Goal: Task Accomplishment & Management: Manage account settings

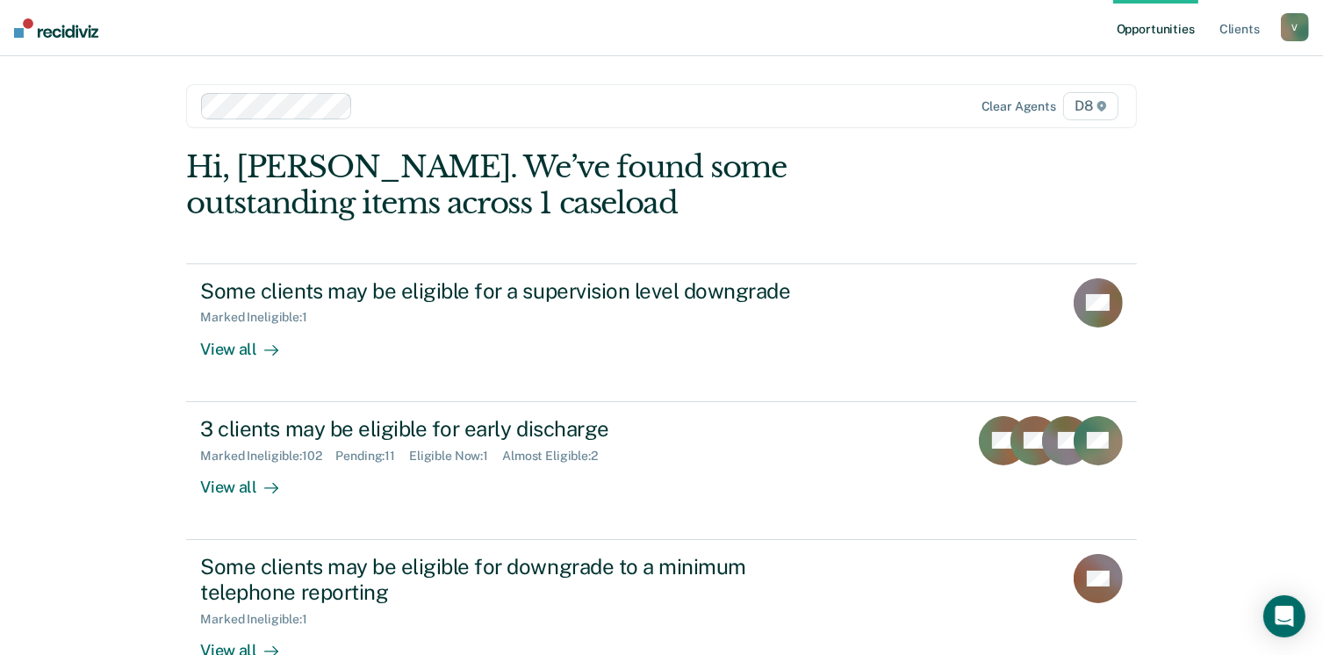
scroll to position [219, 0]
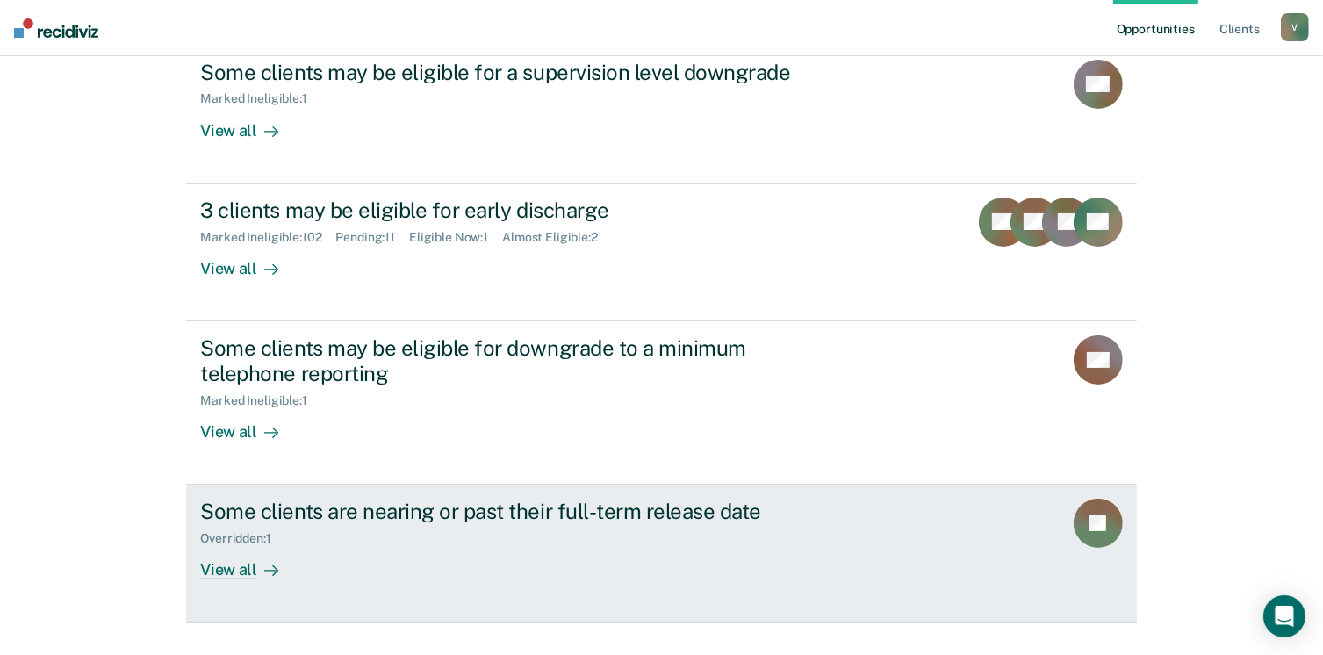
click at [242, 556] on div "View all" at bounding box center [249, 563] width 98 height 34
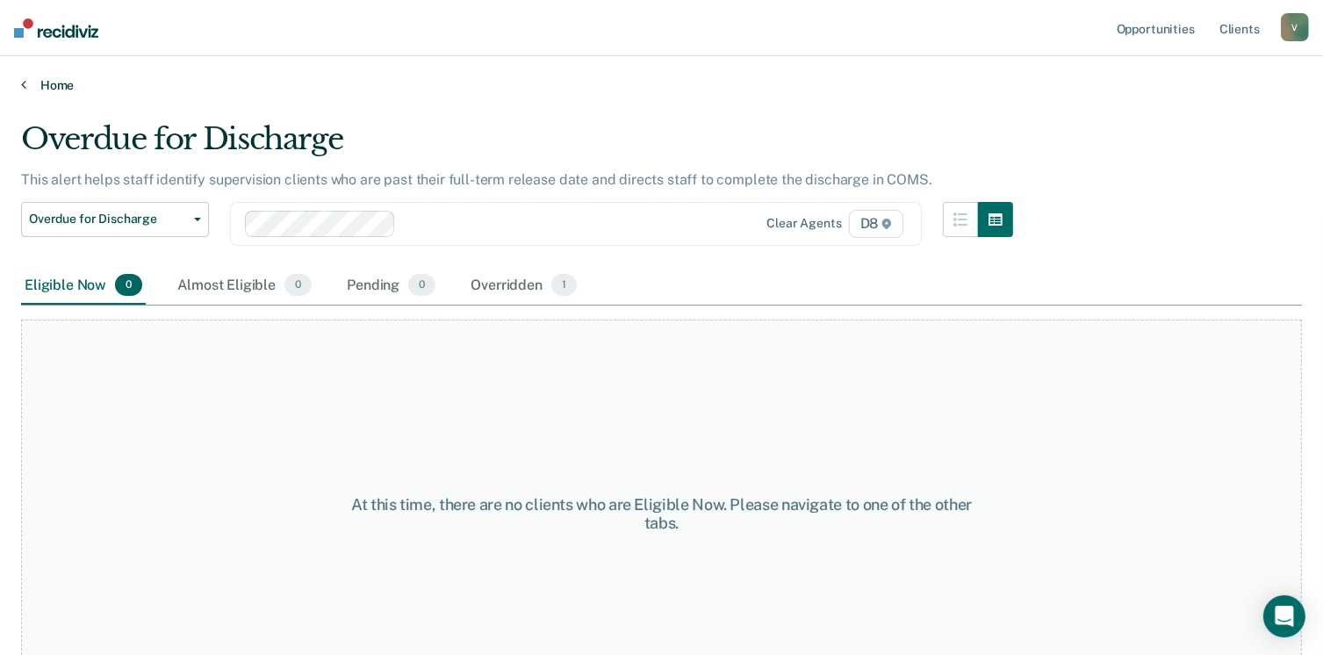
click at [47, 83] on link "Home" at bounding box center [661, 85] width 1281 height 16
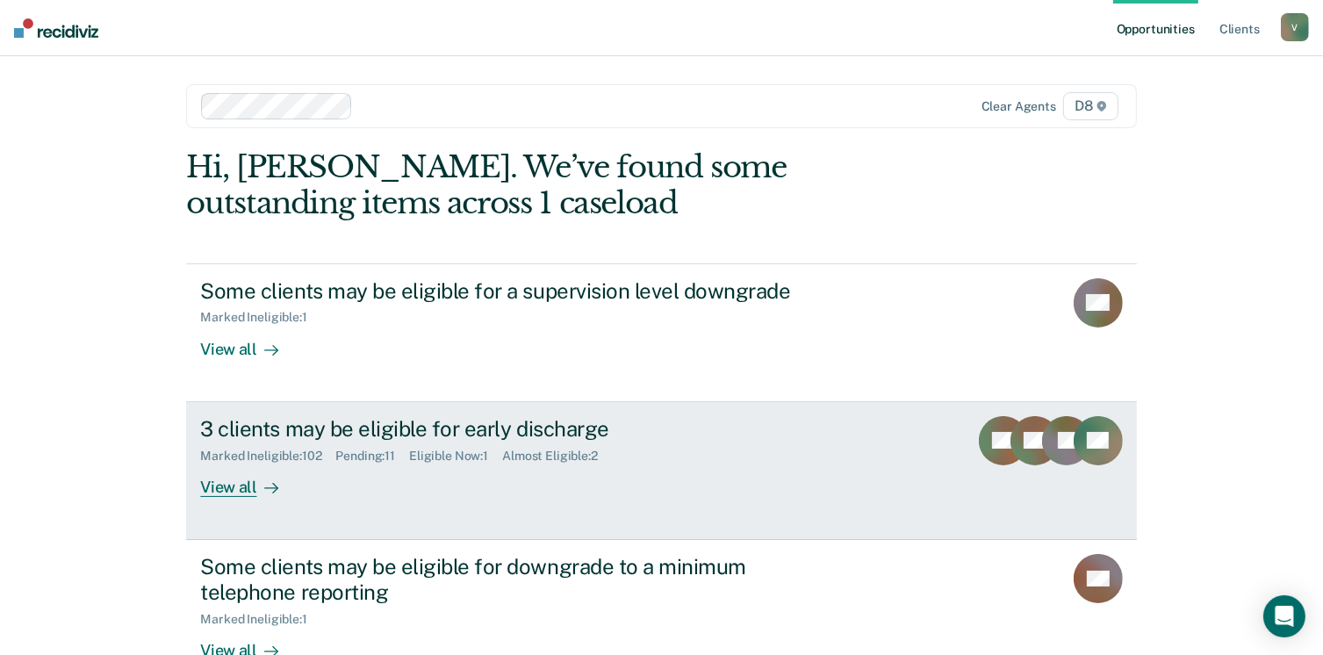
drag, startPoint x: 219, startPoint y: 471, endPoint x: 219, endPoint y: 483, distance: 11.4
drag, startPoint x: 219, startPoint y: 483, endPoint x: 204, endPoint y: 489, distance: 17.0
click at [204, 489] on div "View all" at bounding box center [249, 480] width 98 height 34
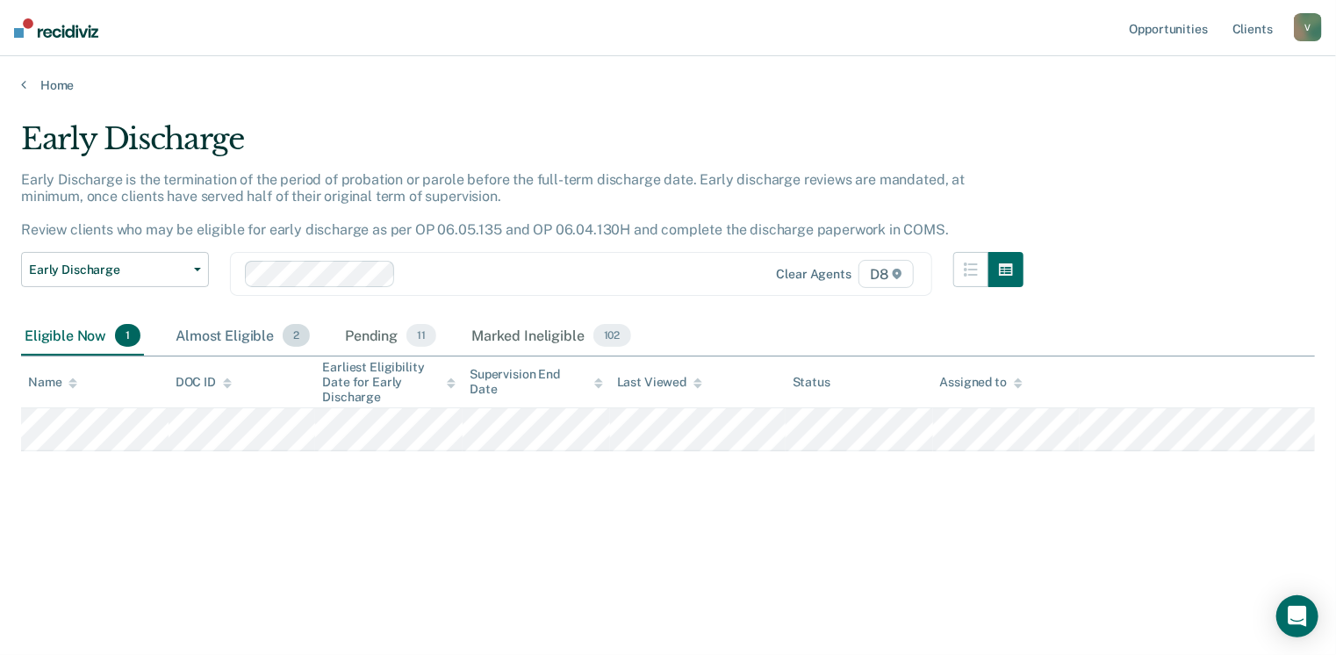
click at [233, 334] on div "Almost Eligible 2" at bounding box center [242, 336] width 141 height 39
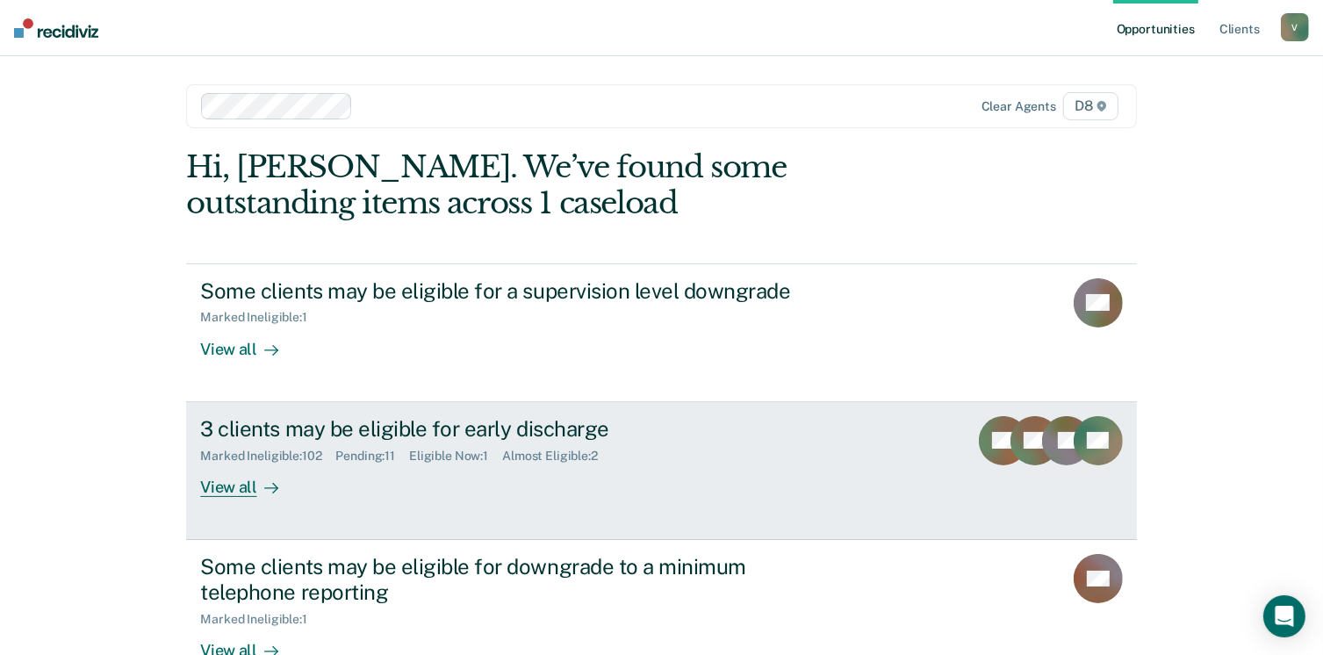
click at [235, 481] on div "View all" at bounding box center [249, 480] width 98 height 34
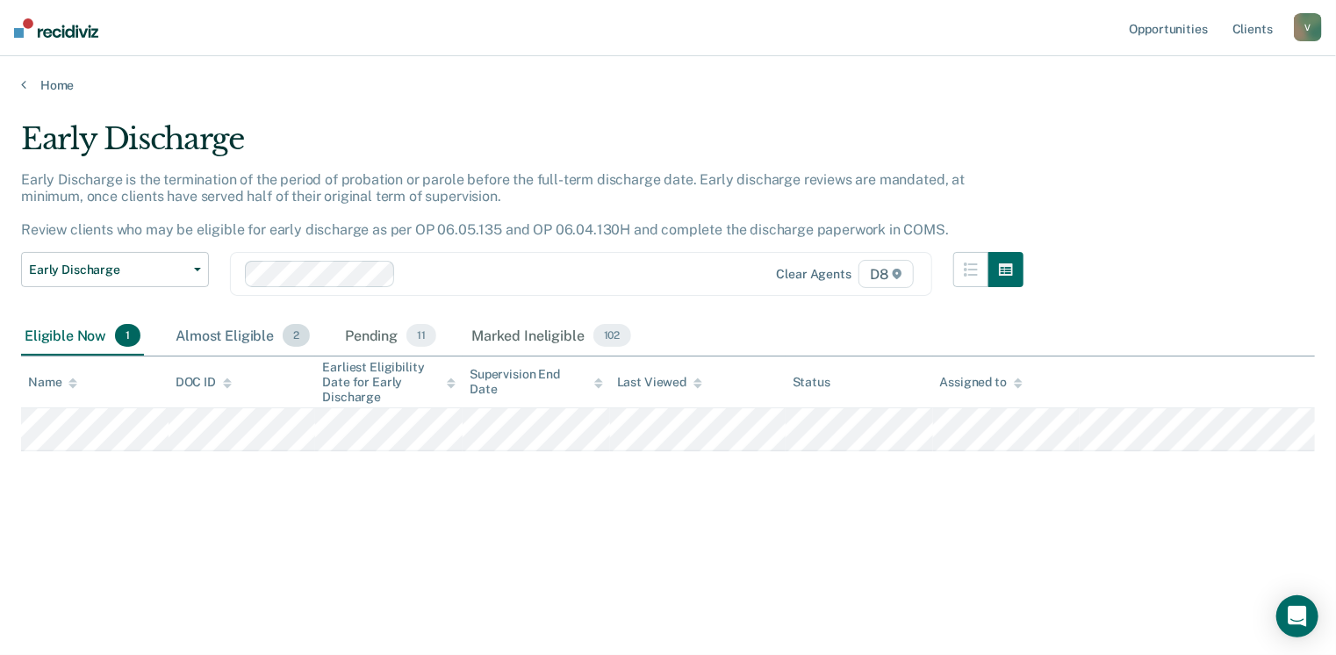
click at [253, 330] on div "Almost Eligible 2" at bounding box center [242, 336] width 141 height 39
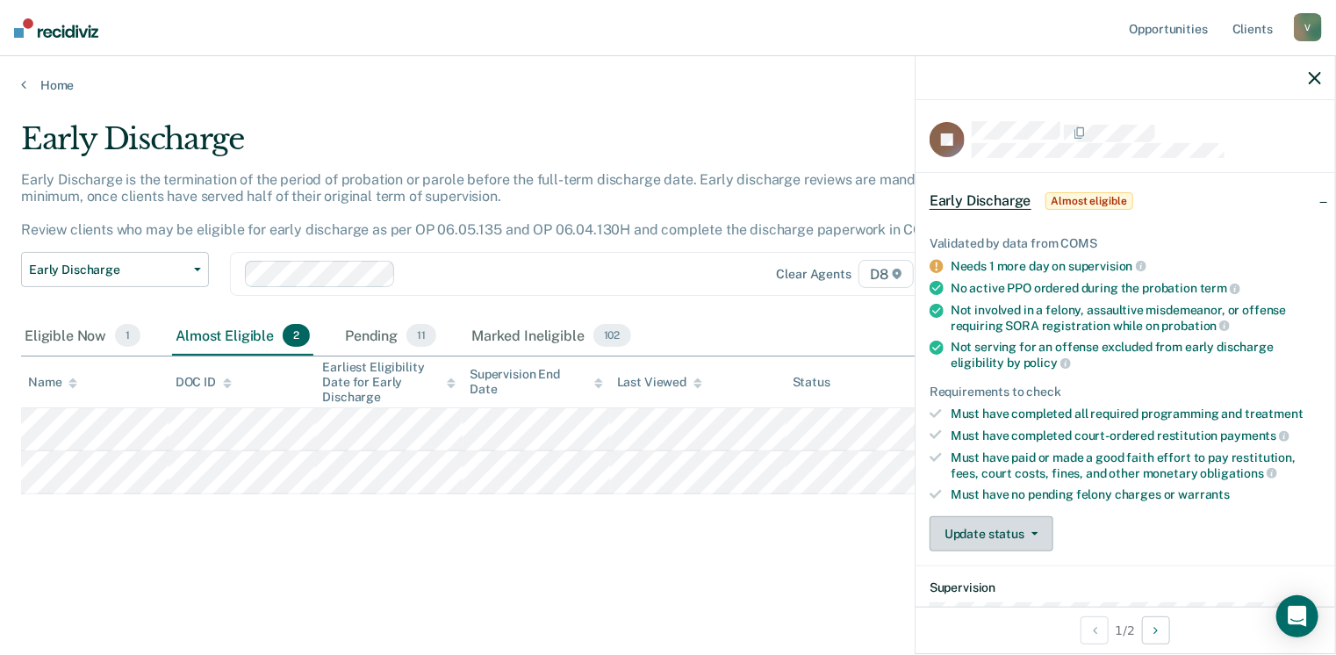
click at [1029, 524] on button "Update status" at bounding box center [992, 533] width 124 height 35
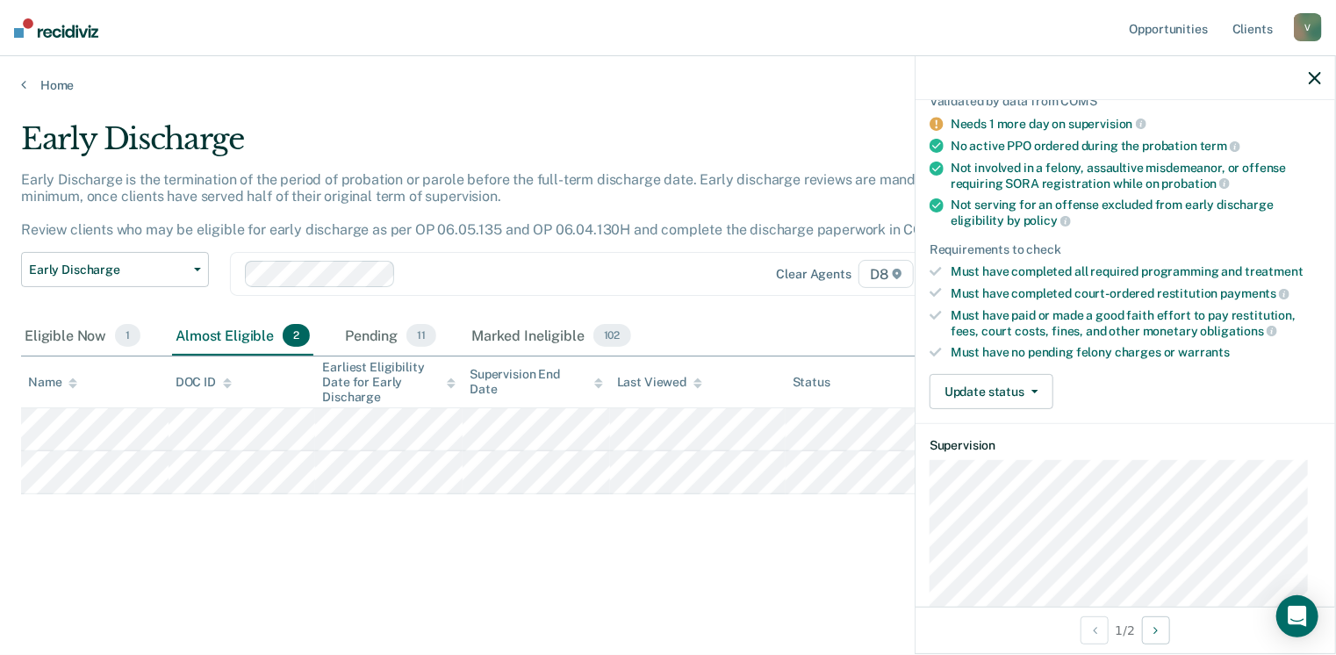
scroll to position [147, 0]
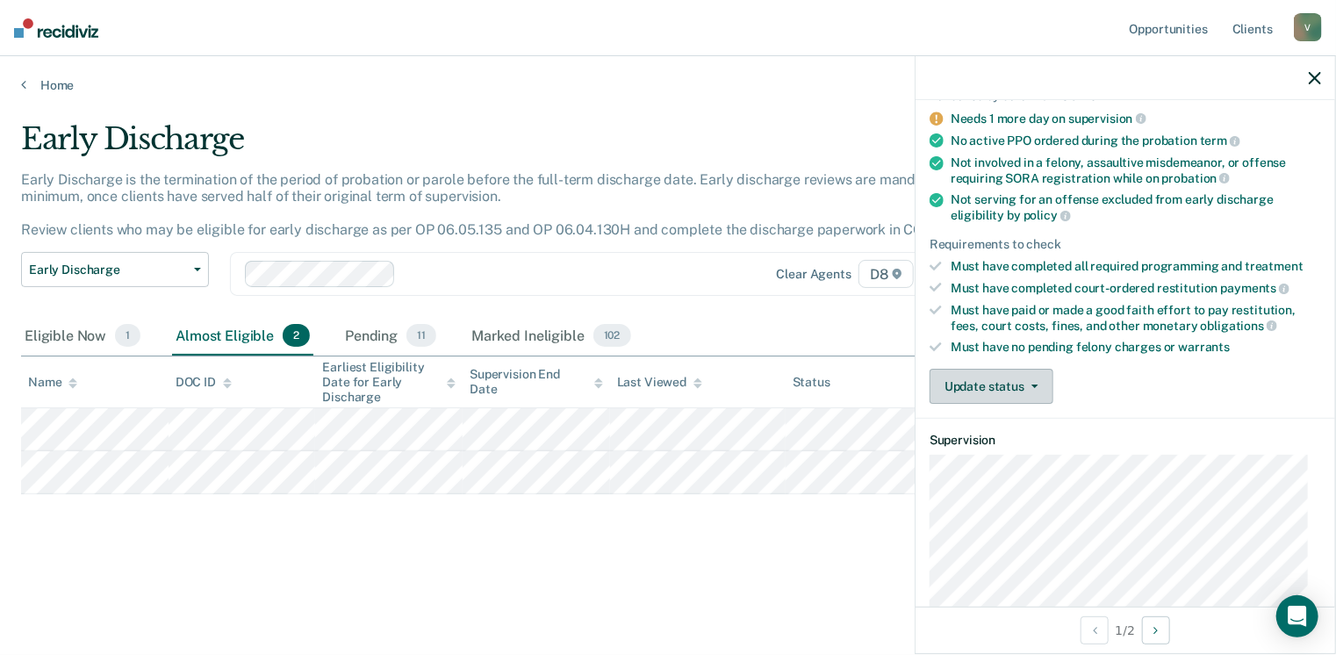
click at [1004, 380] on button "Update status" at bounding box center [992, 386] width 124 height 35
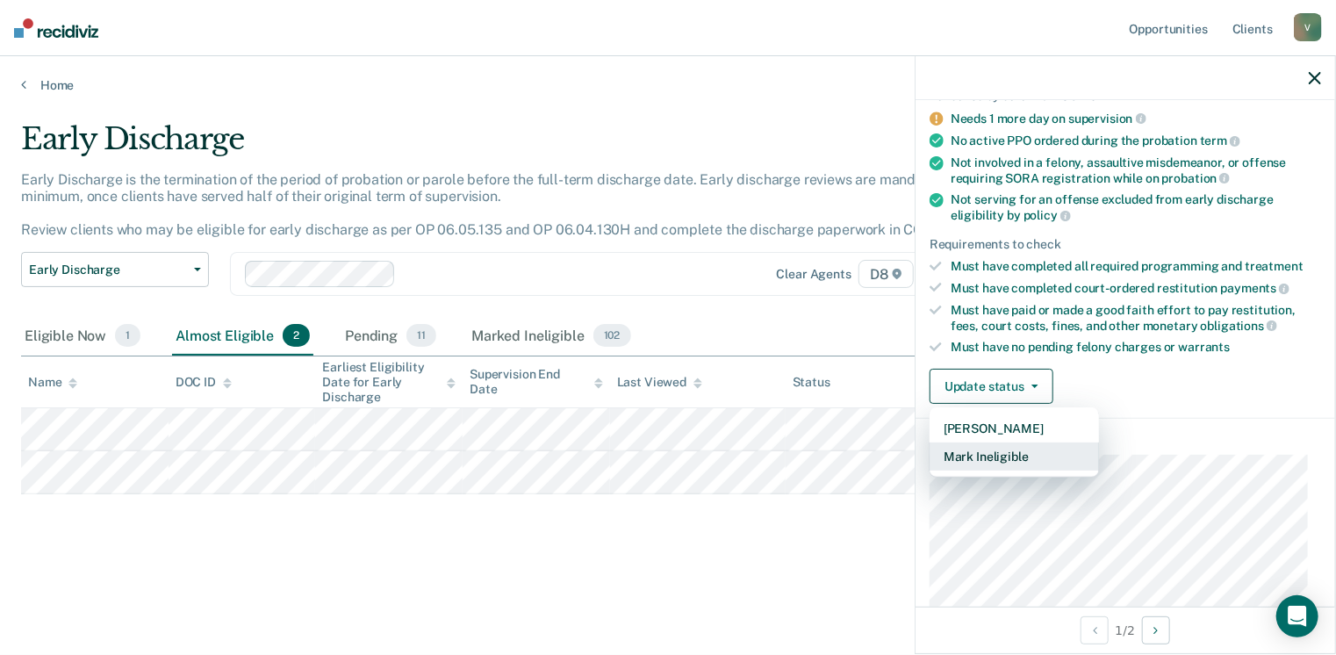
click at [1008, 443] on button "Mark Ineligible" at bounding box center [1014, 456] width 169 height 28
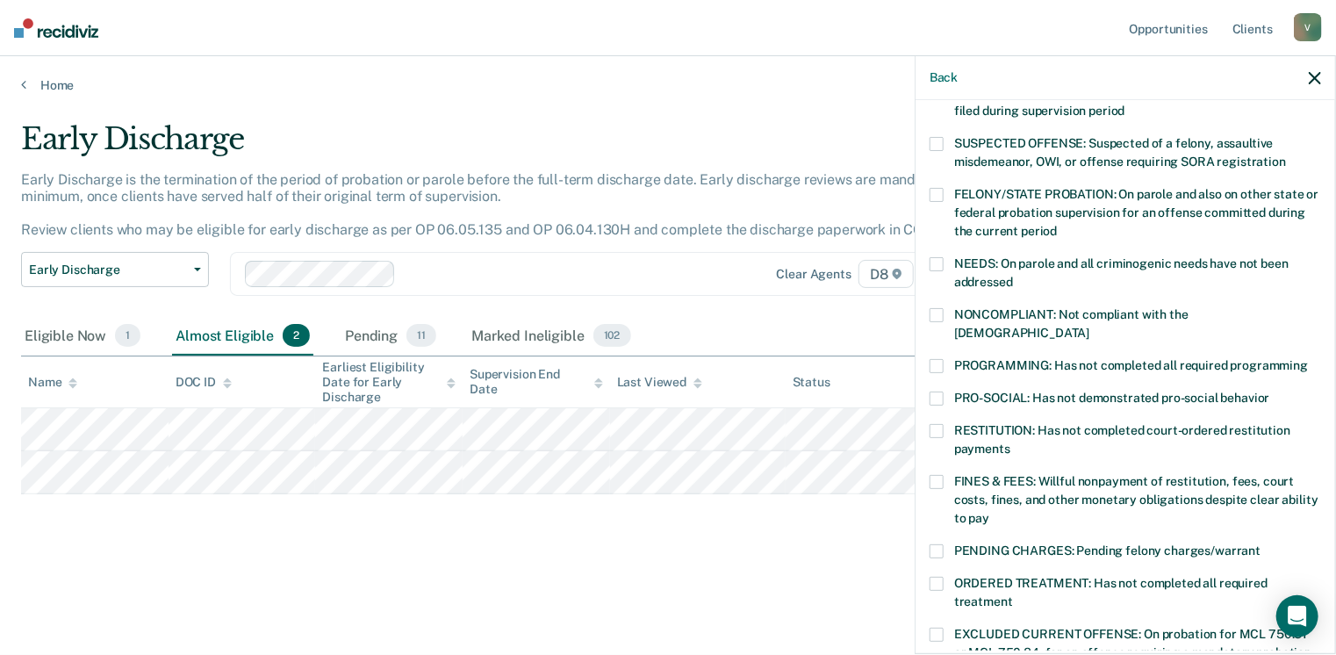
click at [934, 475] on span at bounding box center [937, 482] width 14 height 14
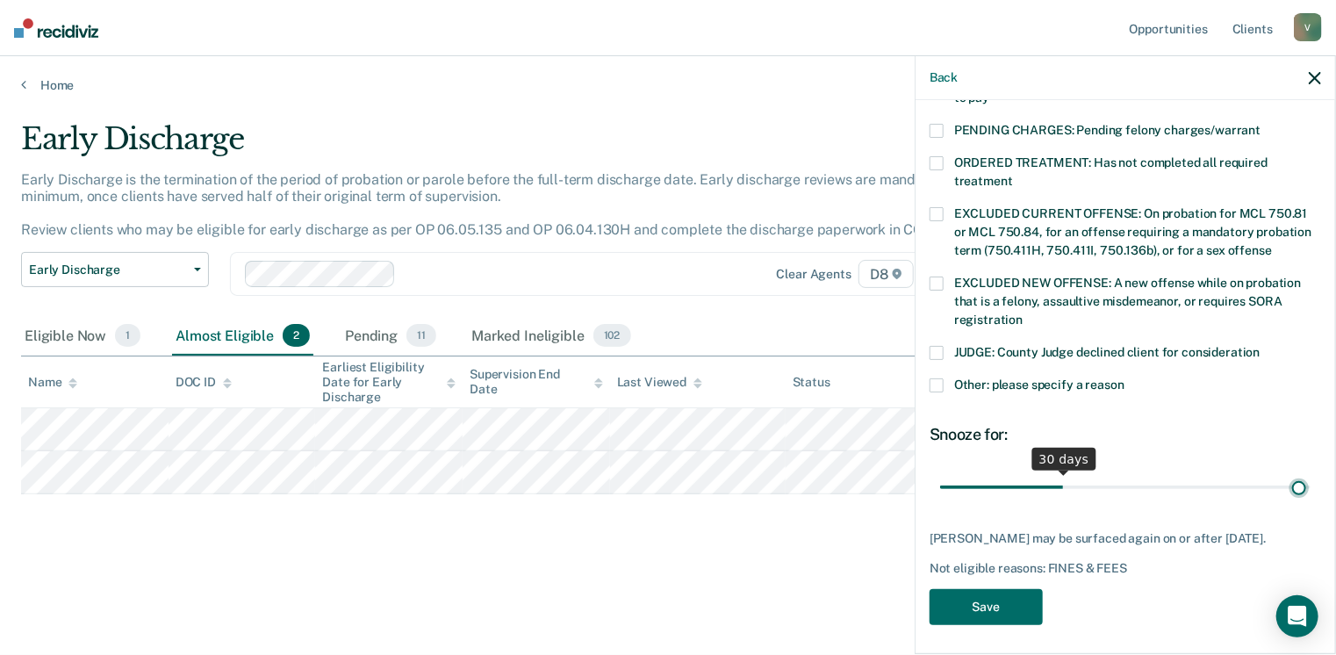
scroll to position [553, 0]
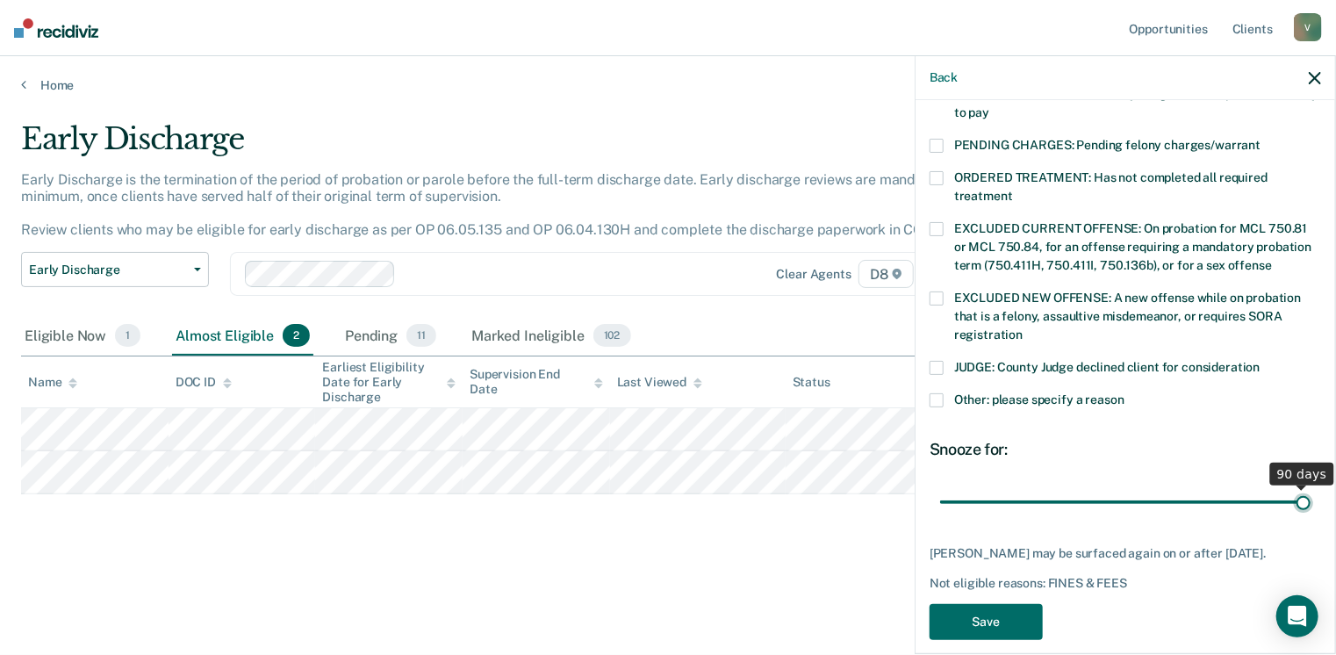
drag, startPoint x: 1061, startPoint y: 463, endPoint x: 1312, endPoint y: 460, distance: 251.0
type input "90"
click at [1310, 487] on input "range" at bounding box center [1125, 502] width 370 height 31
click at [1021, 604] on button "Save" at bounding box center [986, 622] width 113 height 36
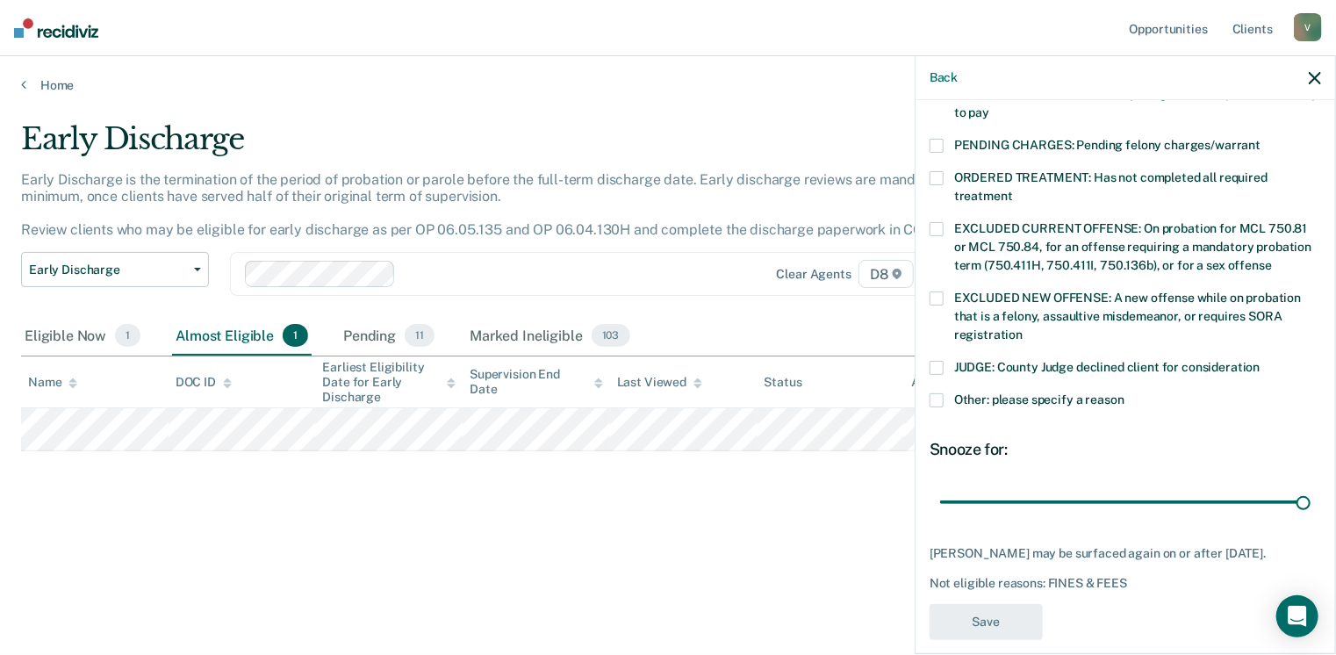
click at [721, 573] on div "Early Discharge Early Discharge is the termination of the period of probation o…" at bounding box center [668, 350] width 1294 height 458
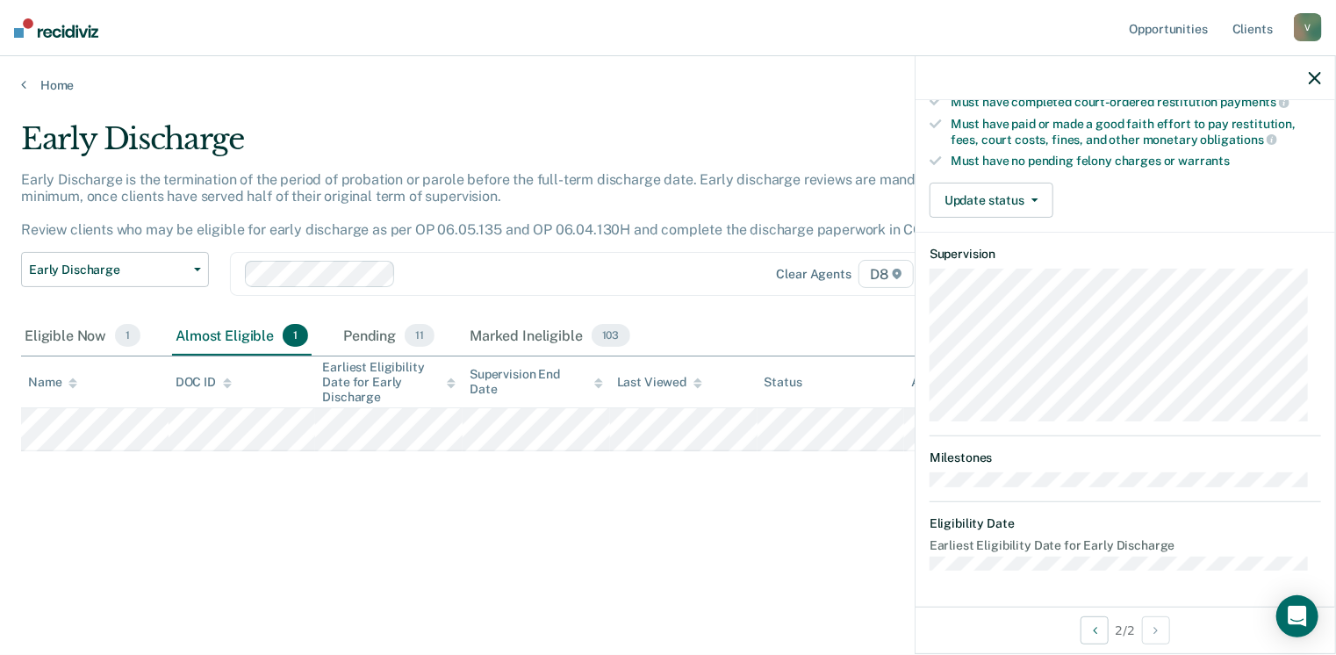
scroll to position [326, 0]
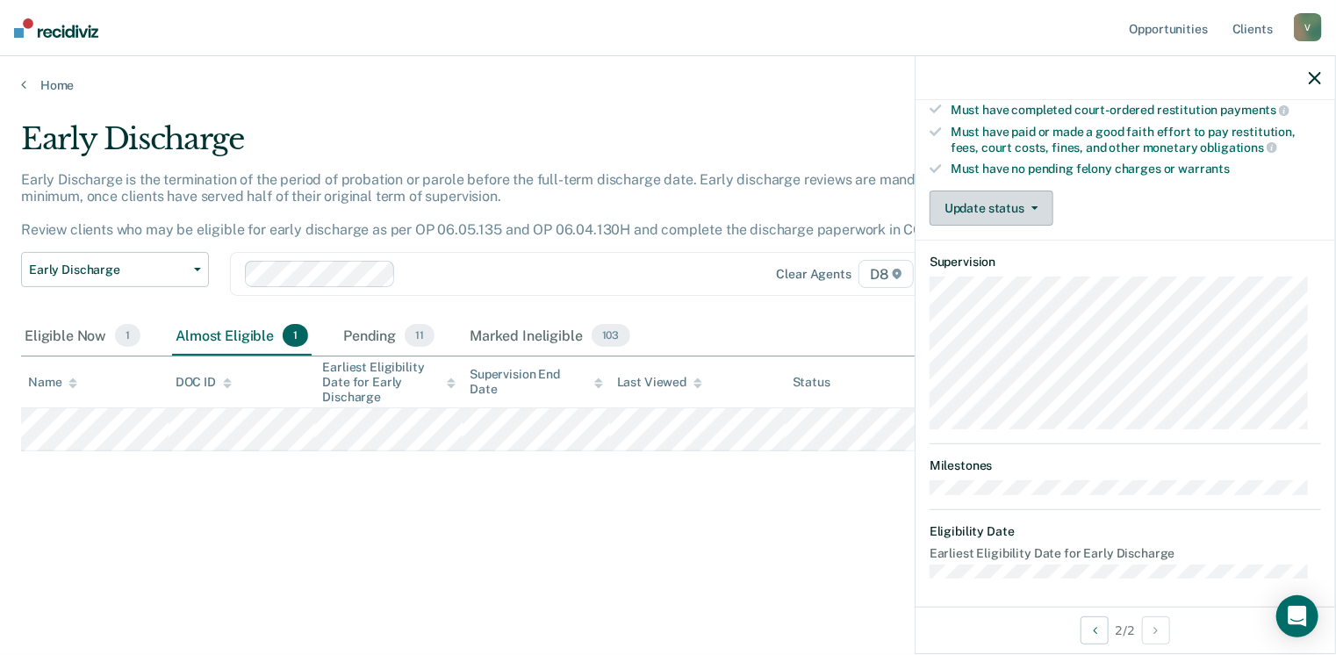
click at [1037, 191] on button "Update status" at bounding box center [992, 207] width 124 height 35
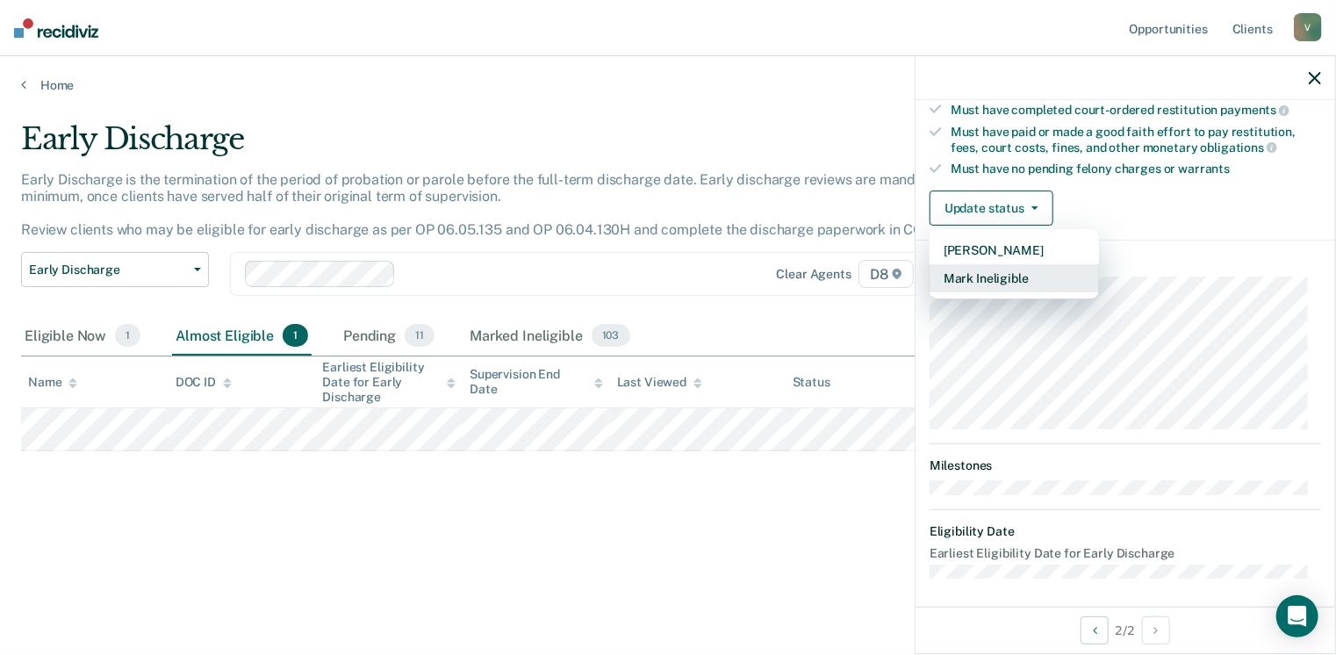
click at [1008, 273] on button "Mark Ineligible" at bounding box center [1014, 278] width 169 height 28
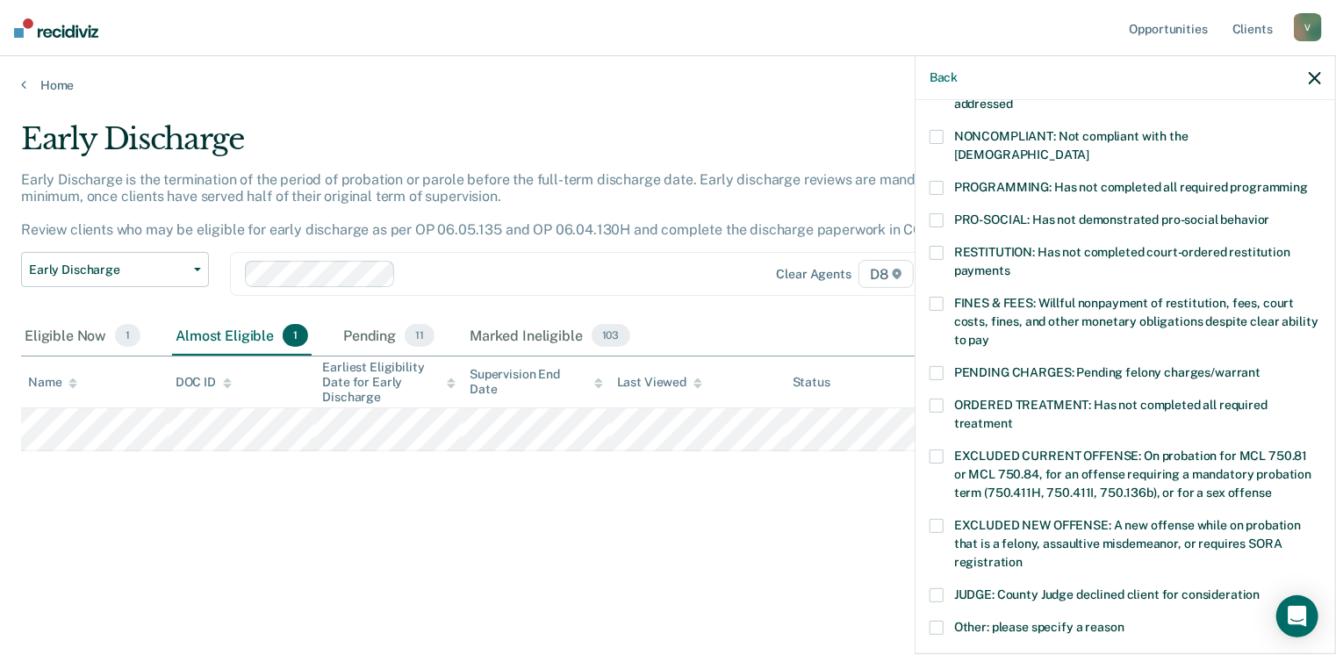
click at [937, 297] on span at bounding box center [937, 304] width 14 height 14
click at [937, 181] on span at bounding box center [937, 188] width 14 height 14
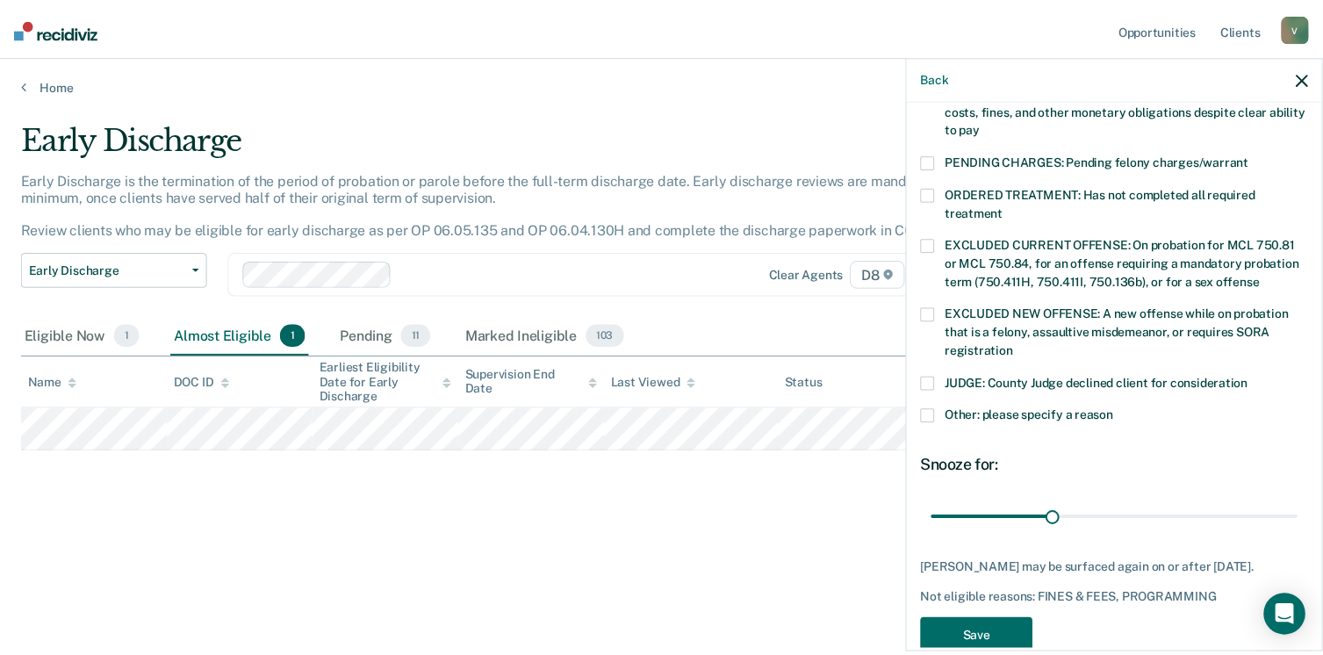
scroll to position [568, 0]
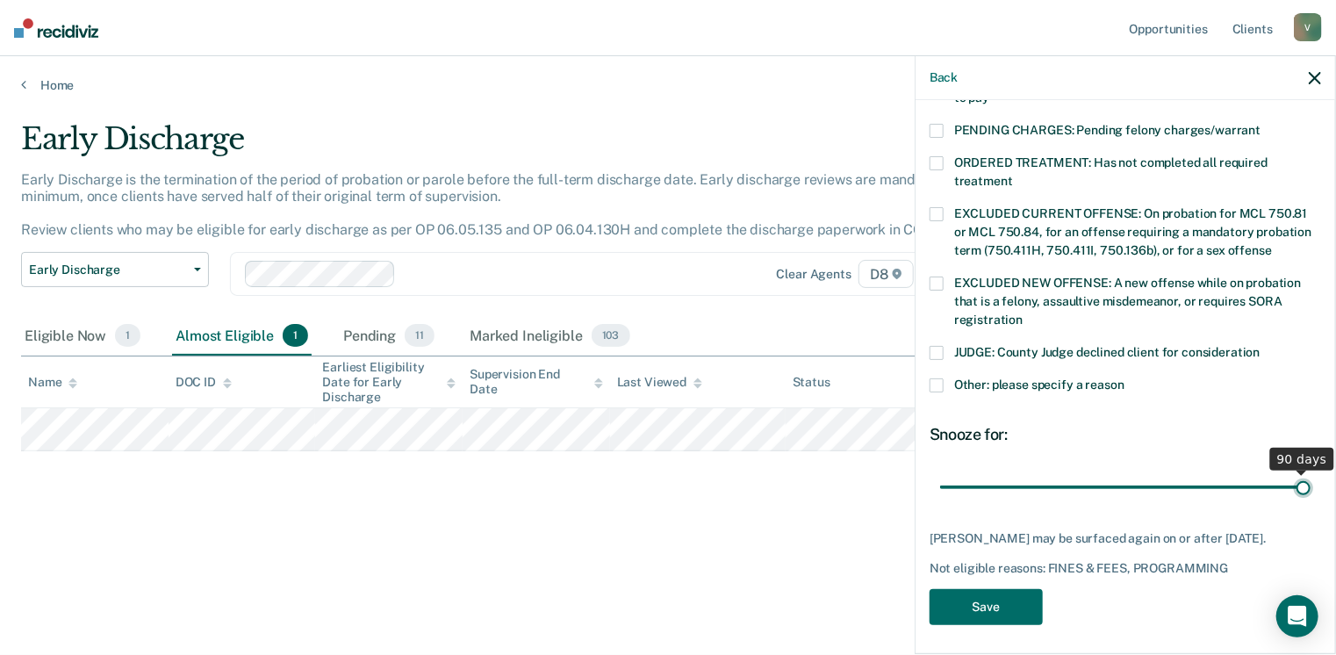
drag, startPoint x: 1058, startPoint y: 468, endPoint x: 1338, endPoint y: 449, distance: 280.6
type input "90"
click at [1310, 472] on input "range" at bounding box center [1125, 487] width 370 height 31
click at [1020, 596] on button "Save" at bounding box center [986, 607] width 113 height 36
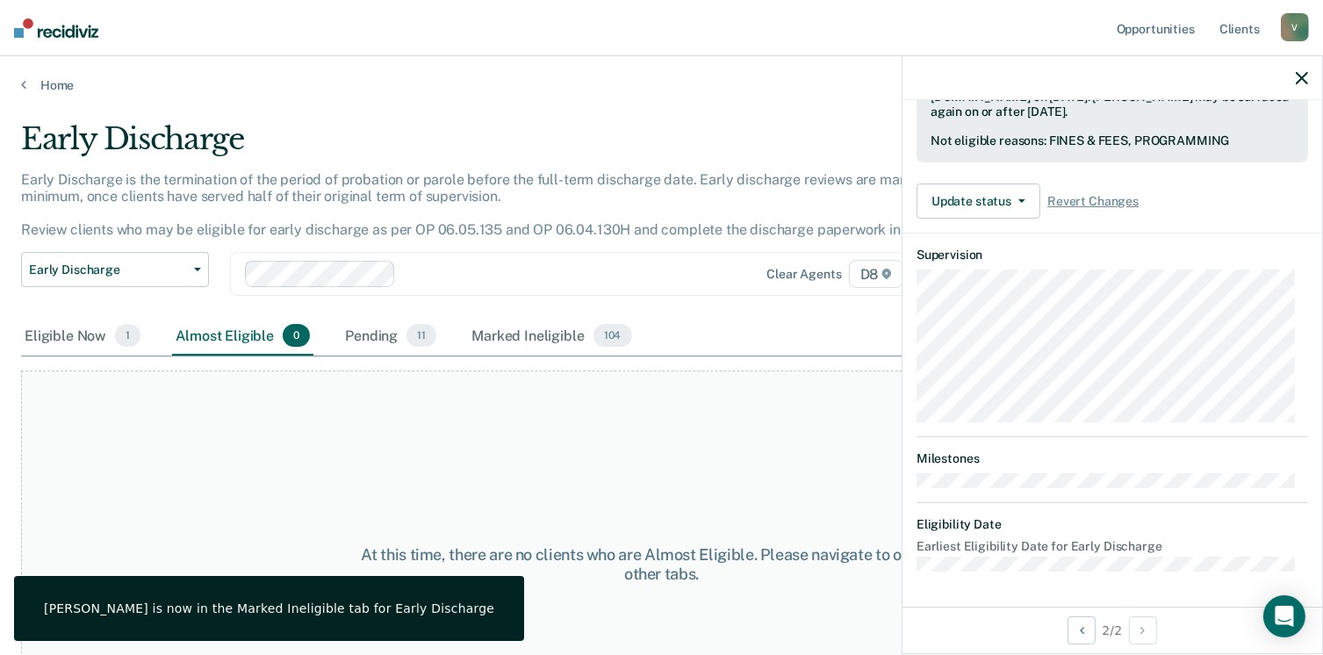
click at [650, 475] on div "At this time, there are no clients who are Almost Eligible. Please navigate to …" at bounding box center [661, 564] width 1281 height 388
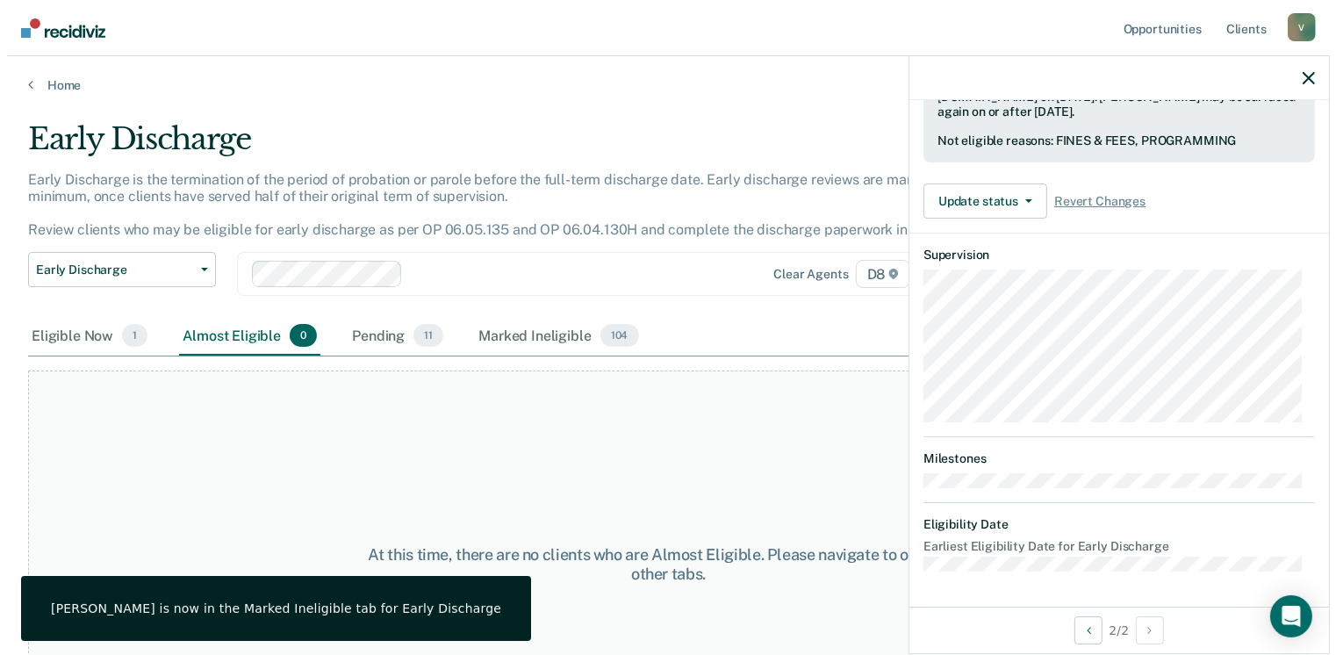
scroll to position [456, 0]
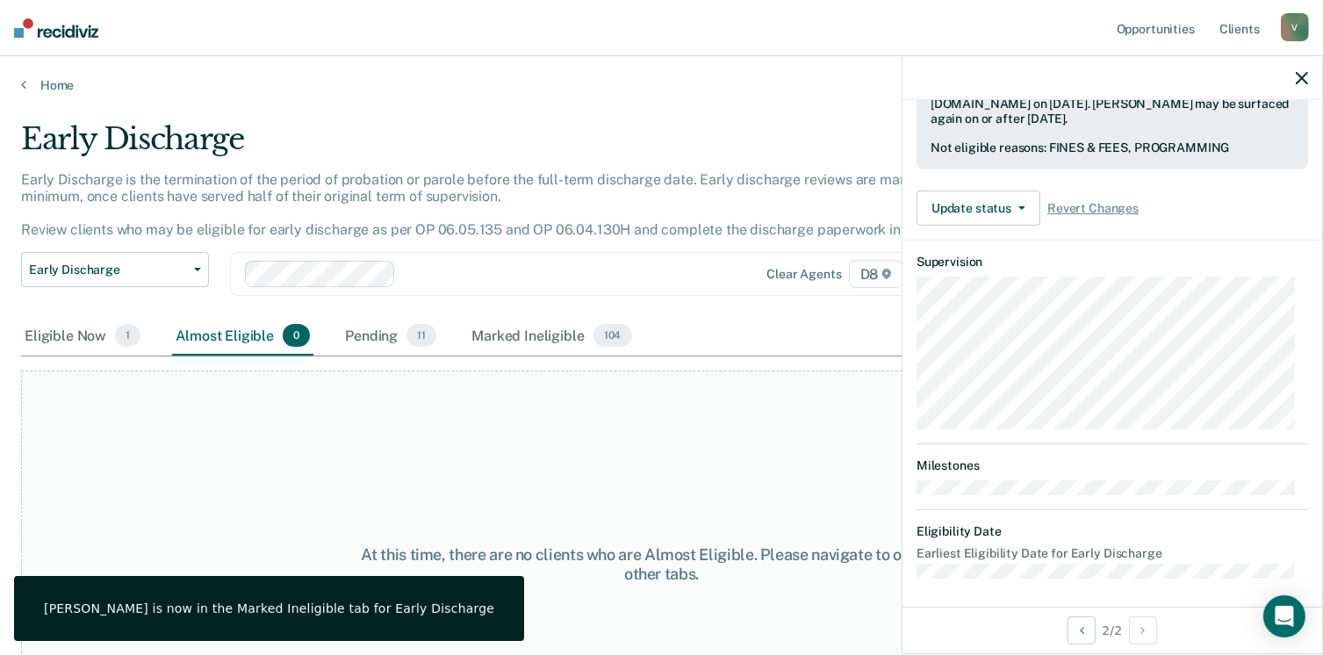
click at [33, 75] on div "Home" at bounding box center [661, 74] width 1323 height 37
click at [44, 80] on link "Home" at bounding box center [661, 85] width 1281 height 16
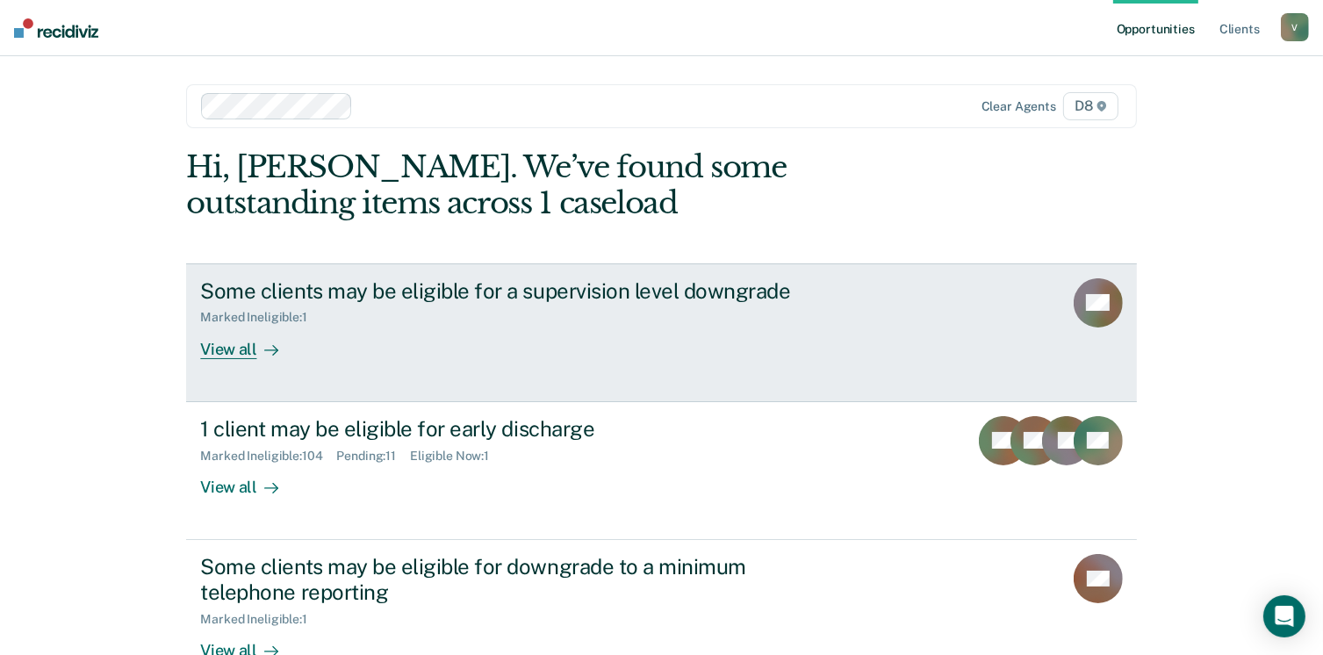
click at [228, 338] on div "View all" at bounding box center [249, 342] width 98 height 34
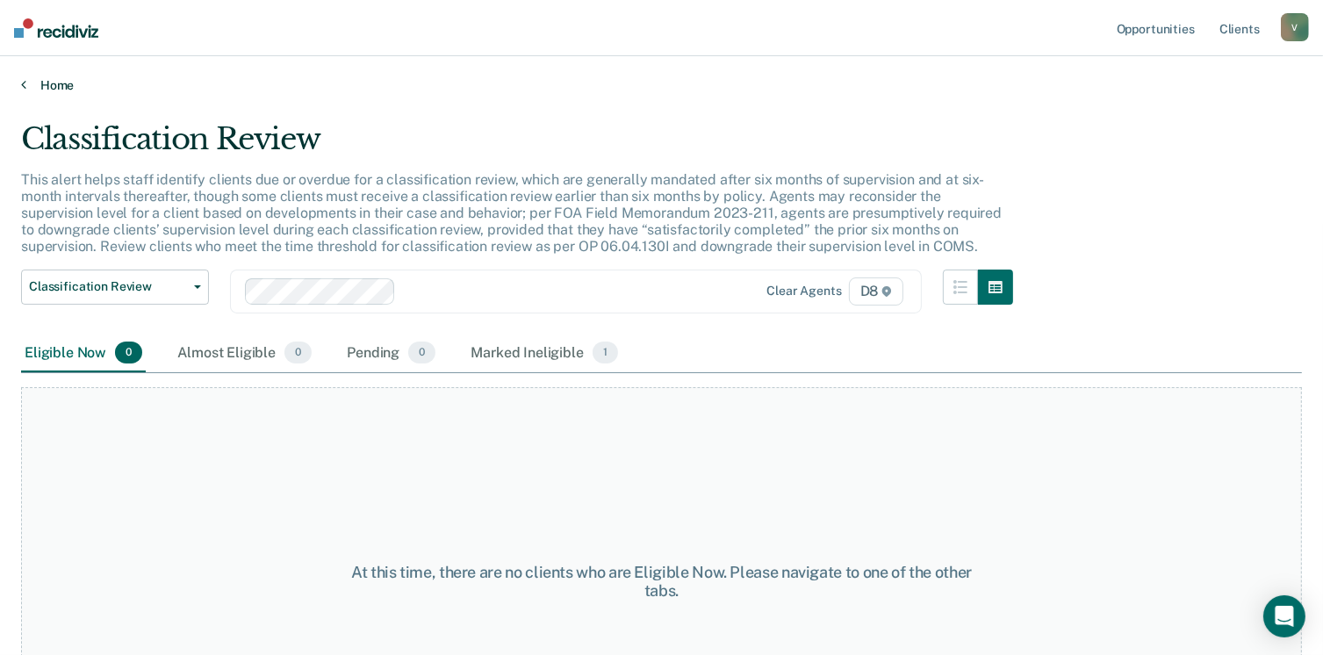
click at [44, 84] on link "Home" at bounding box center [661, 85] width 1281 height 16
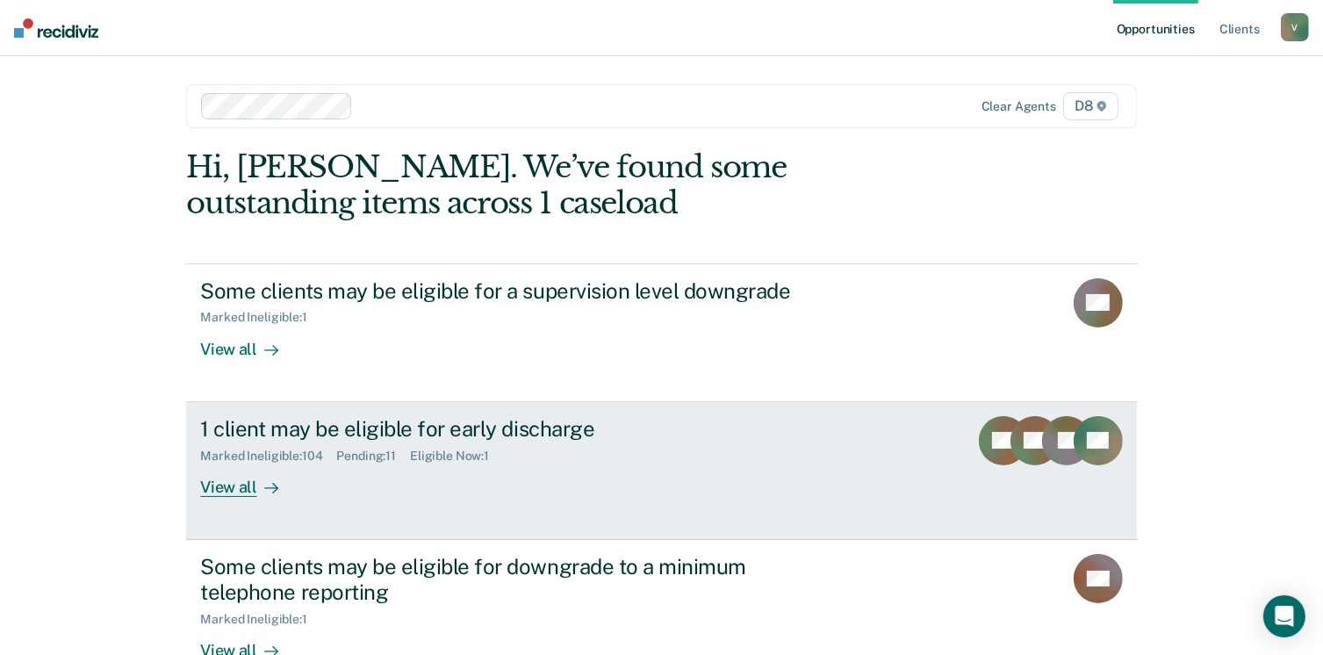
click at [245, 482] on div "View all" at bounding box center [249, 480] width 98 height 34
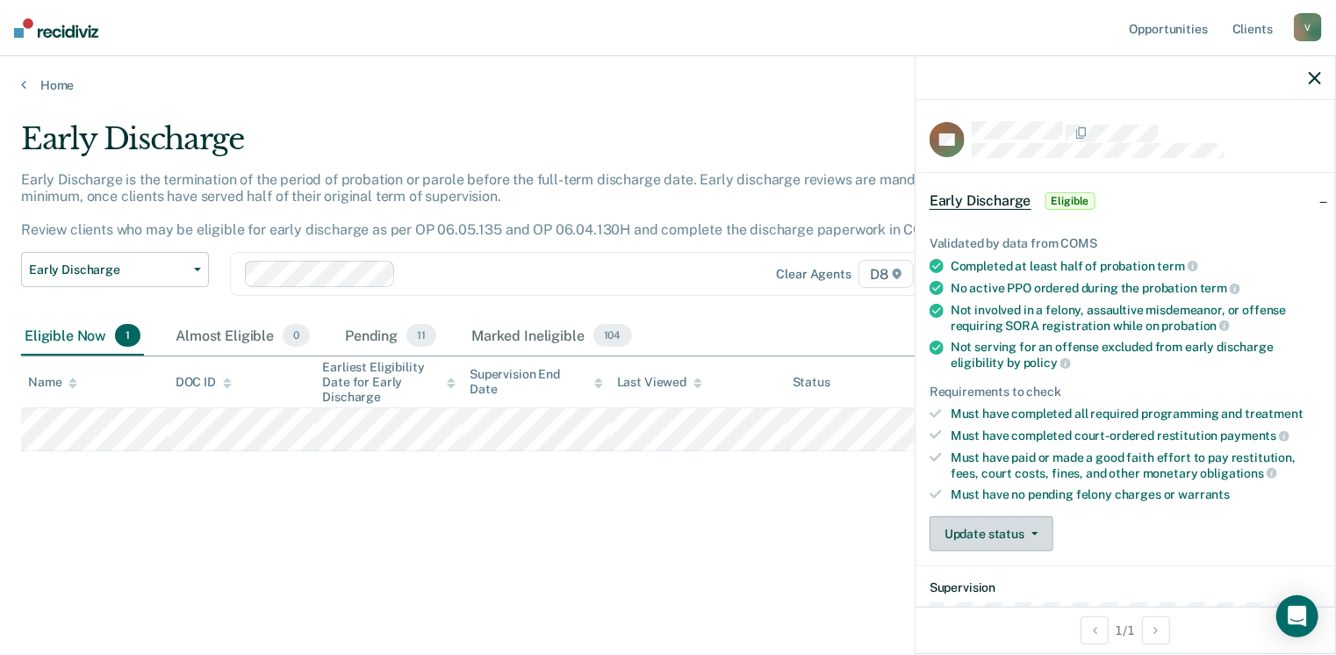
click at [1025, 541] on button "Update status" at bounding box center [992, 533] width 124 height 35
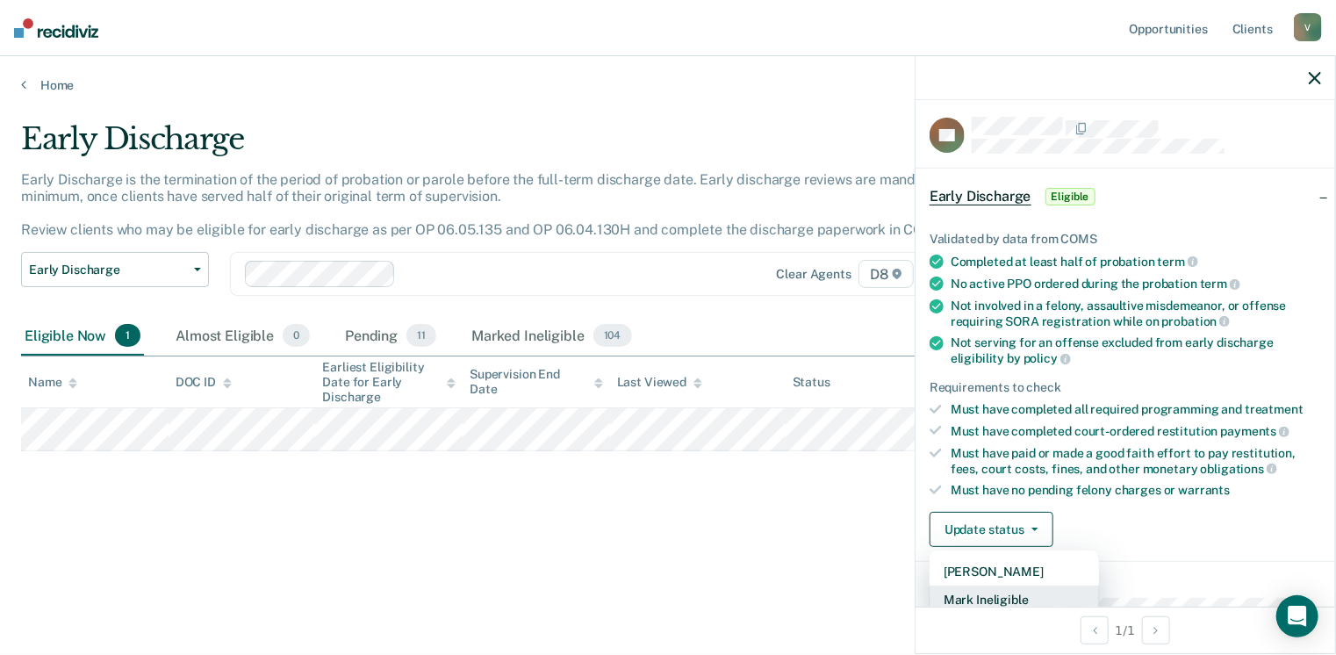
click at [1019, 591] on button "Mark Ineligible" at bounding box center [1014, 599] width 169 height 28
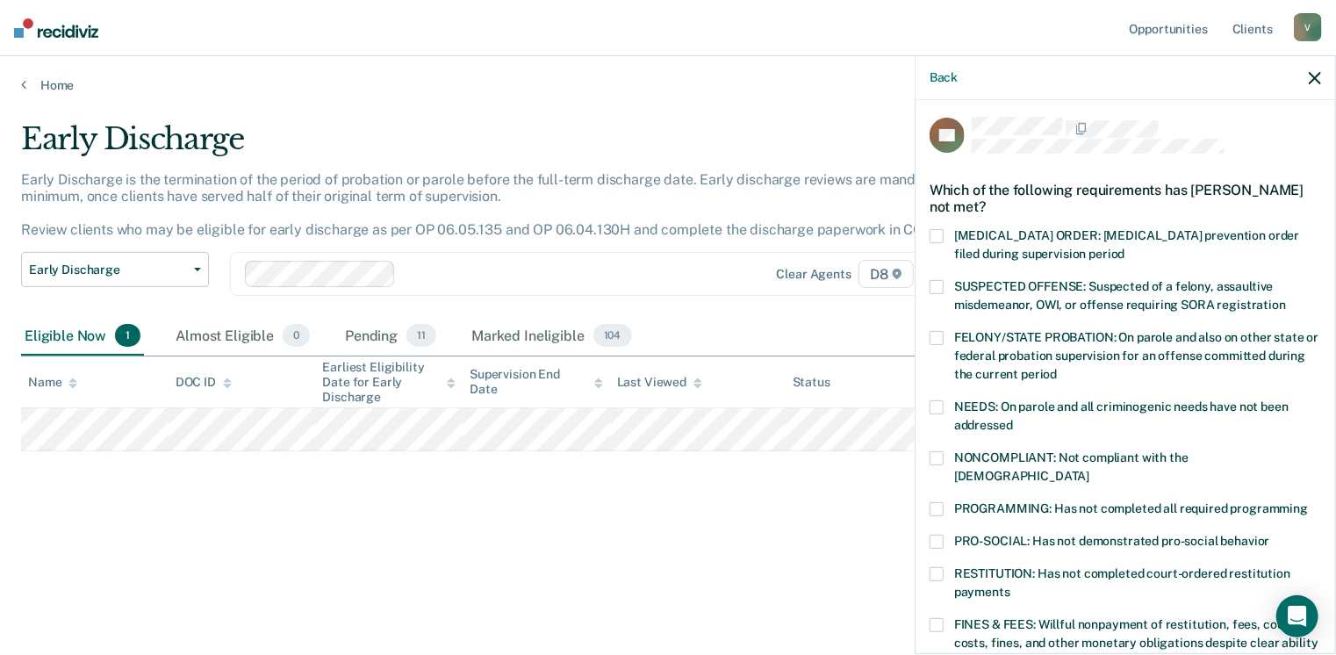
click at [940, 502] on span at bounding box center [937, 509] width 14 height 14
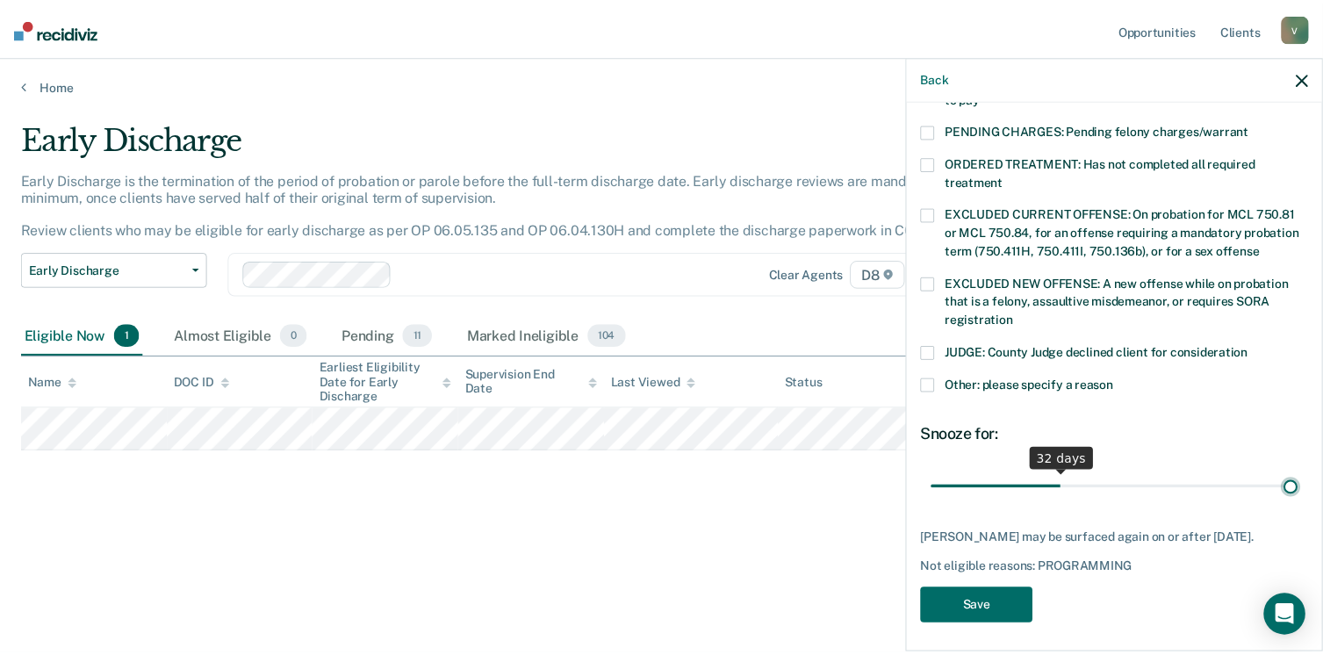
scroll to position [553, 0]
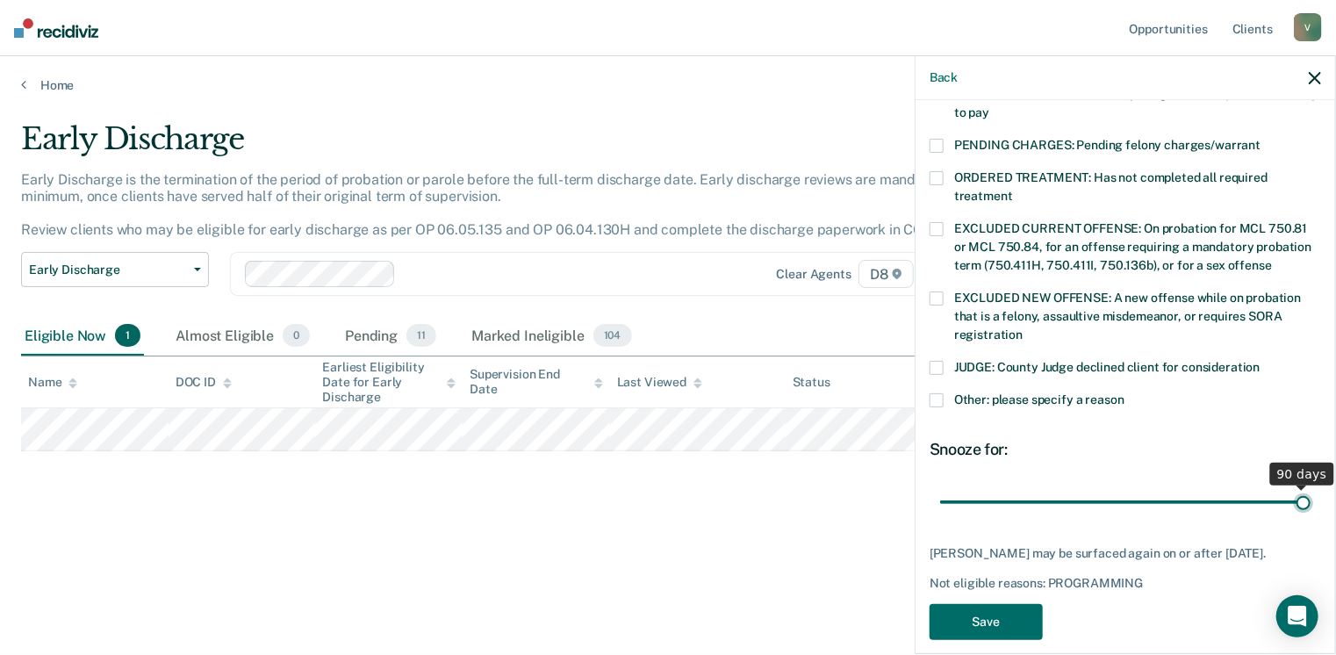
drag, startPoint x: 1066, startPoint y: 468, endPoint x: 1341, endPoint y: 475, distance: 275.7
type input "90"
click at [1310, 487] on input "range" at bounding box center [1125, 502] width 370 height 31
click at [944, 608] on button "Save" at bounding box center [986, 622] width 113 height 36
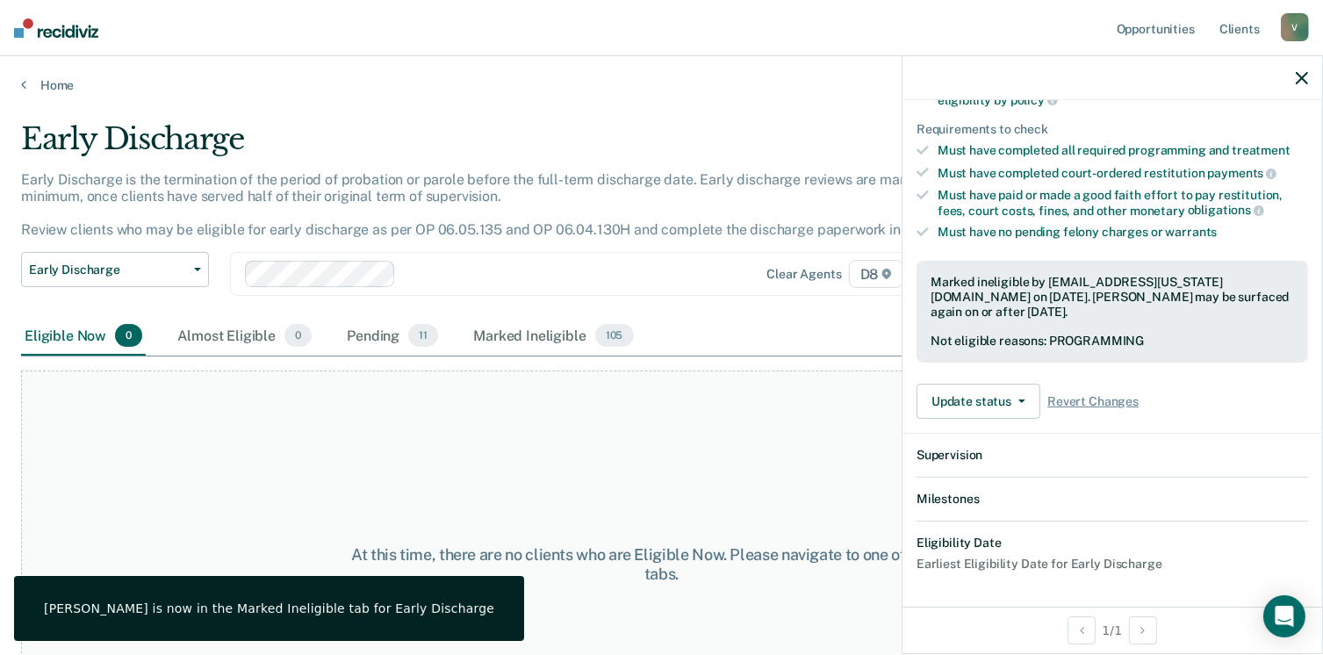
scroll to position [474, 0]
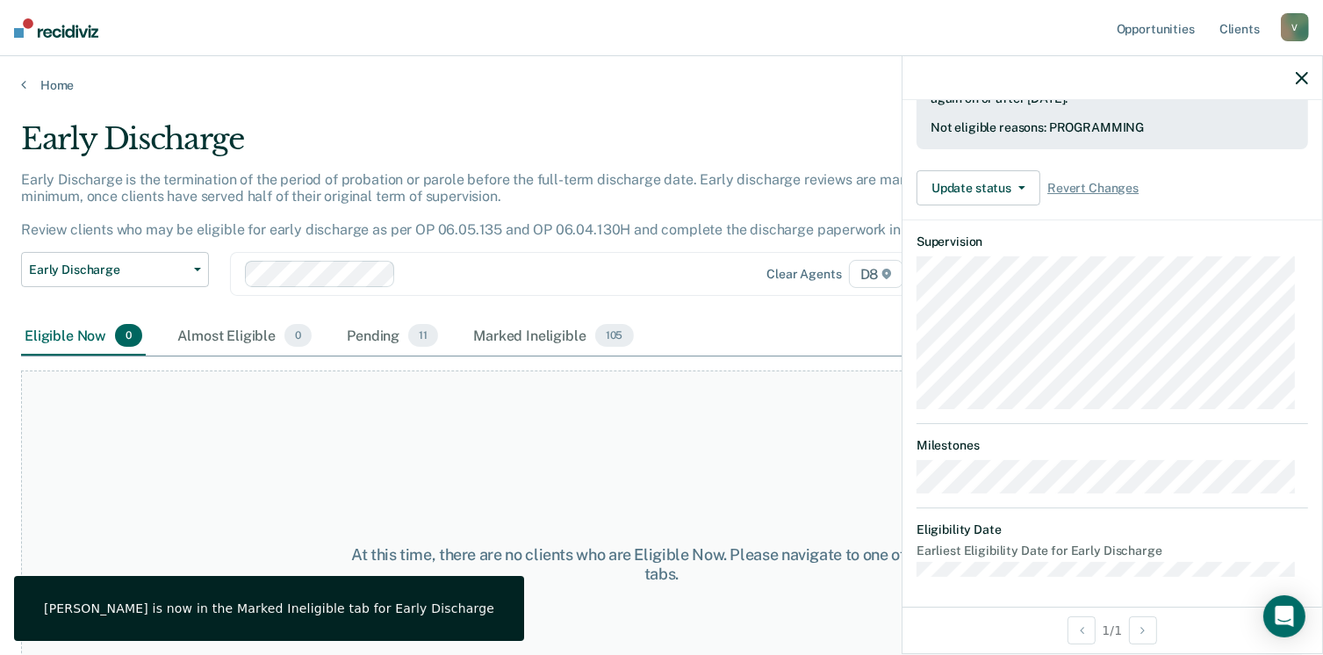
click at [501, 276] on div at bounding box center [555, 274] width 304 height 20
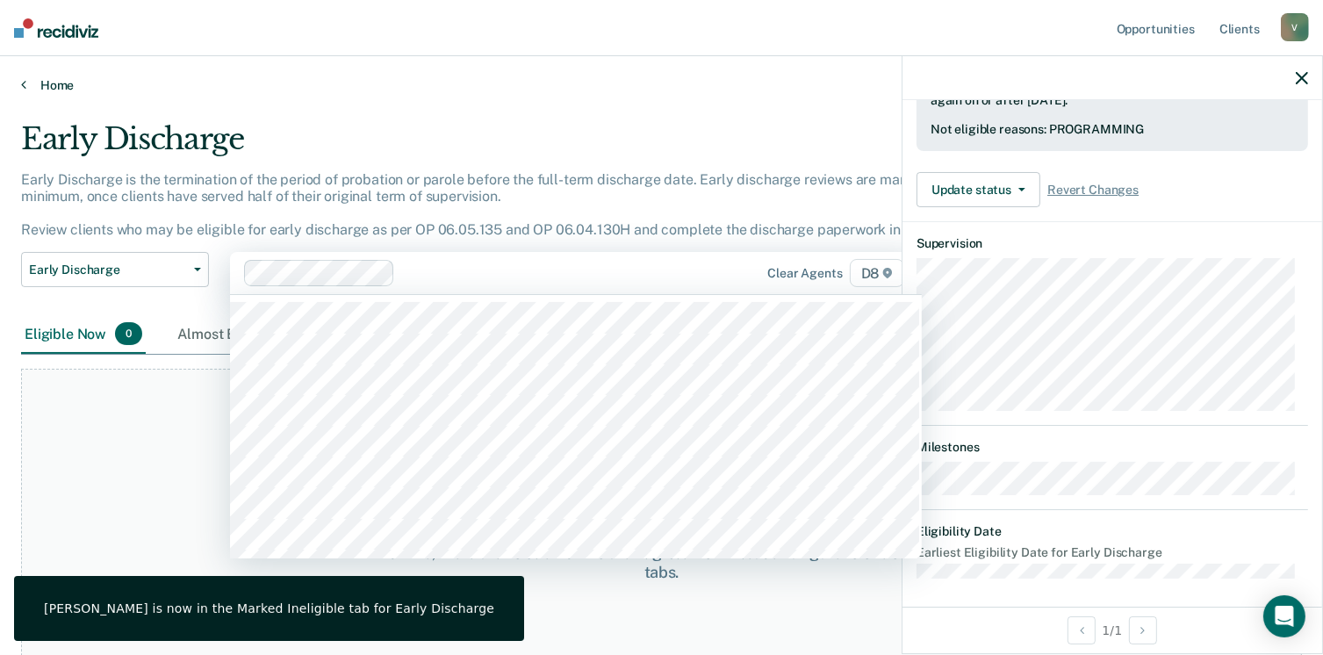
click at [58, 81] on link "Home" at bounding box center [661, 85] width 1281 height 16
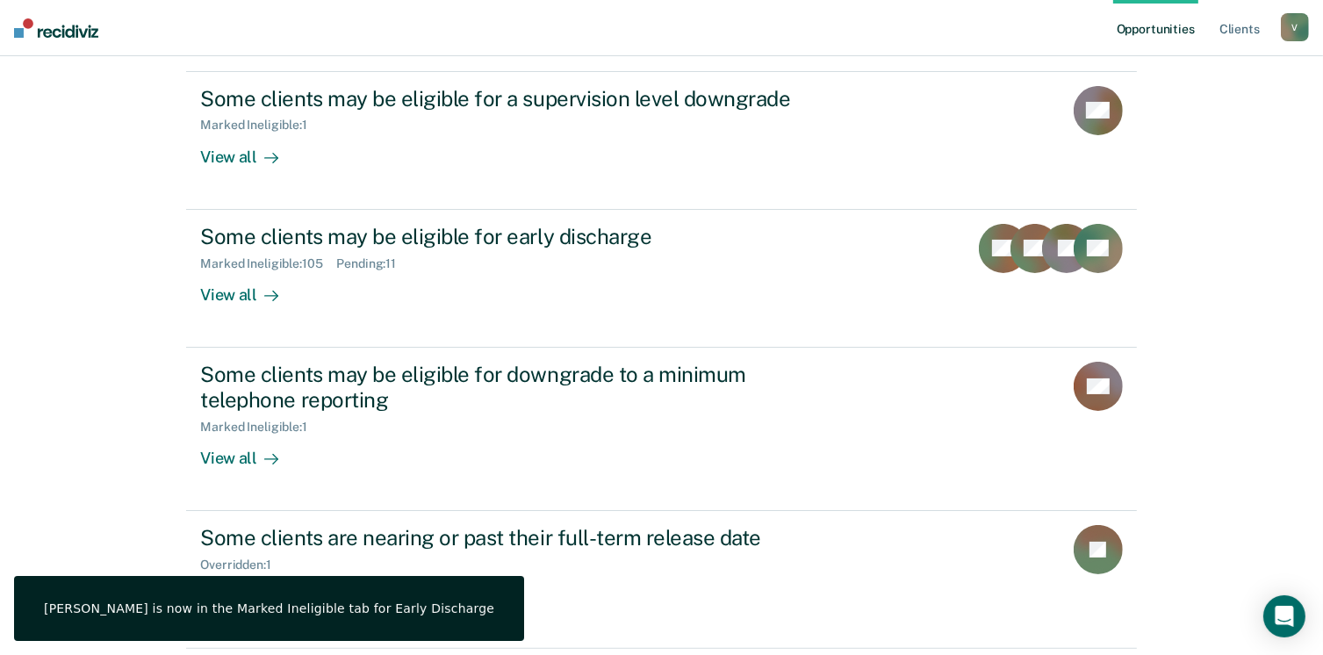
scroll to position [255, 0]
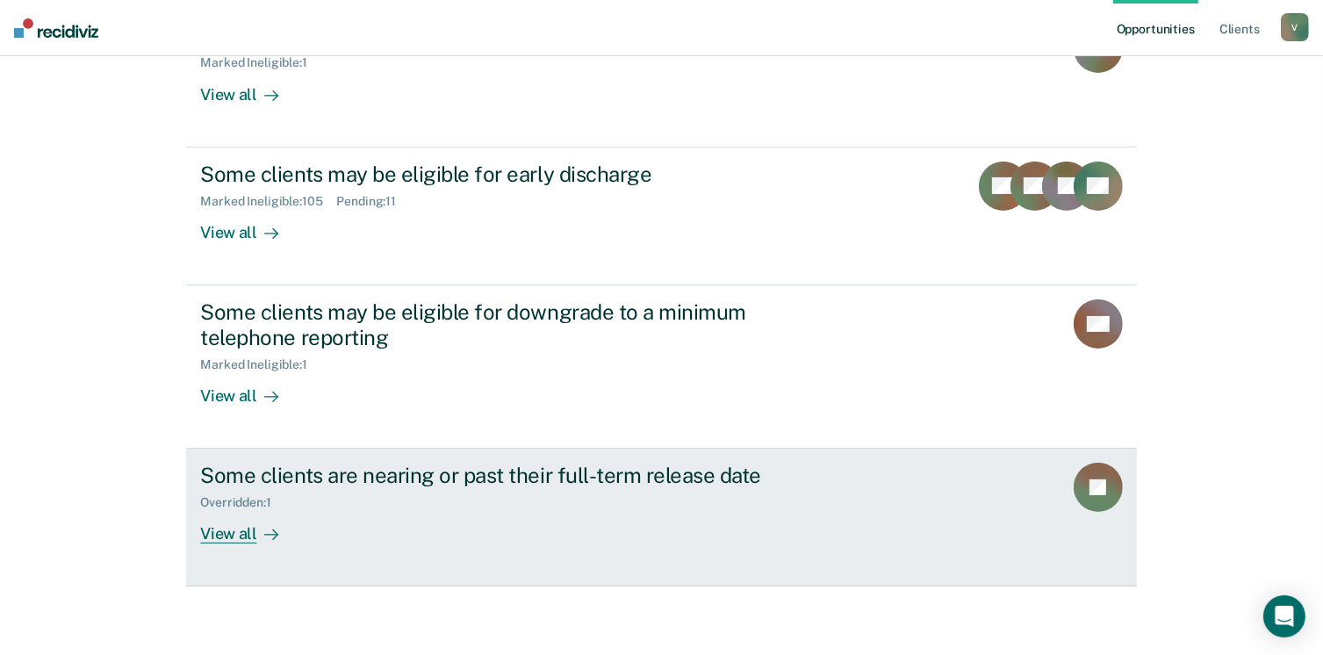
click at [235, 534] on div "View all" at bounding box center [249, 527] width 98 height 34
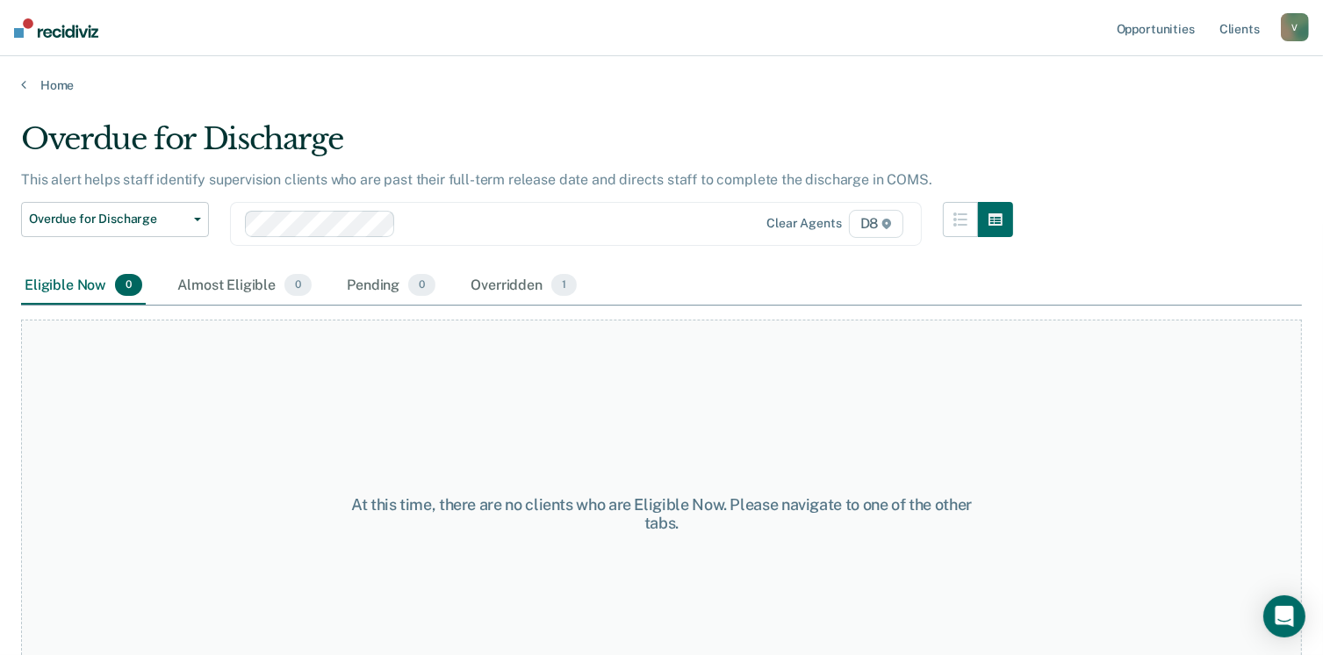
click at [235, 534] on div "At this time, there are no clients who are Eligible Now. Please navigate to one…" at bounding box center [661, 514] width 1281 height 388
click at [71, 83] on link "Home" at bounding box center [661, 85] width 1281 height 16
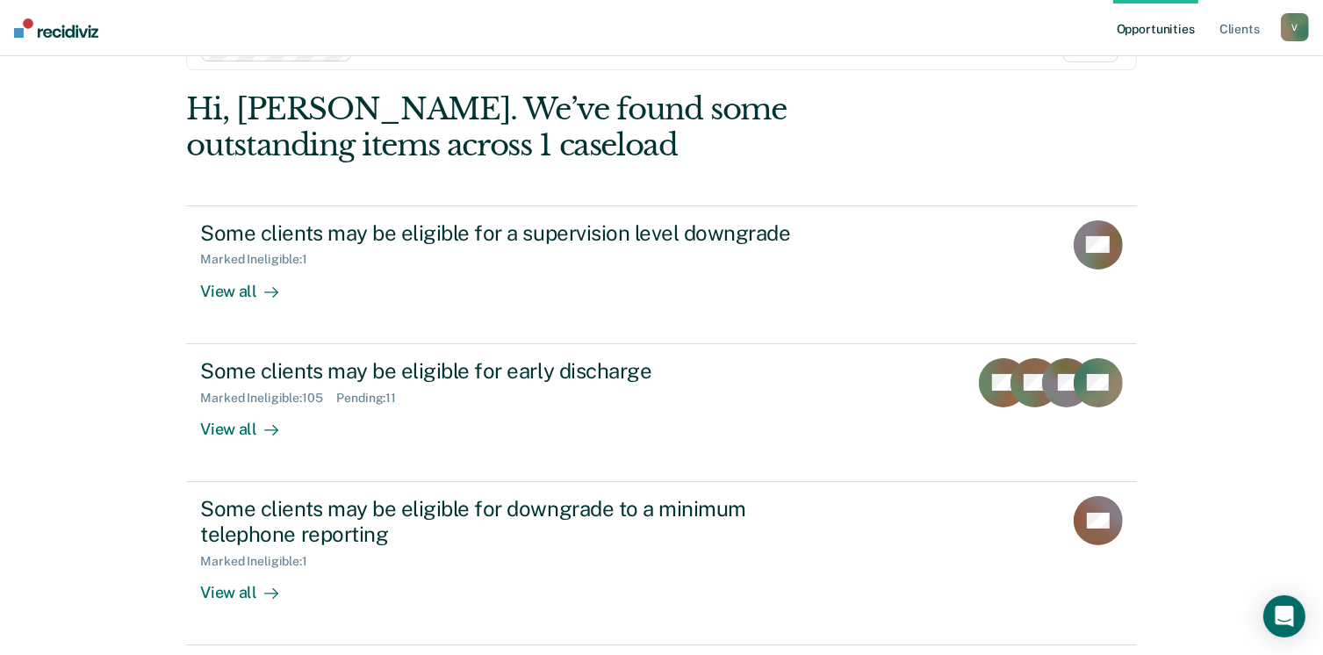
scroll to position [197, 0]
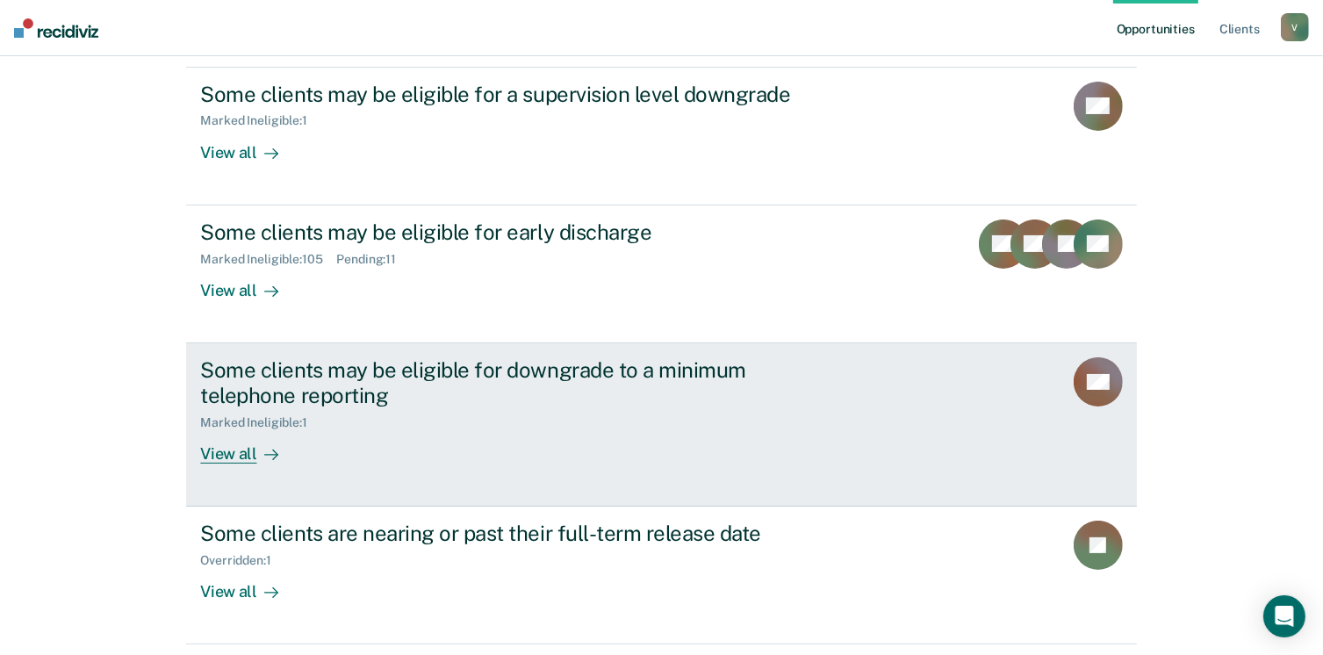
click at [239, 445] on div "View all" at bounding box center [249, 446] width 98 height 34
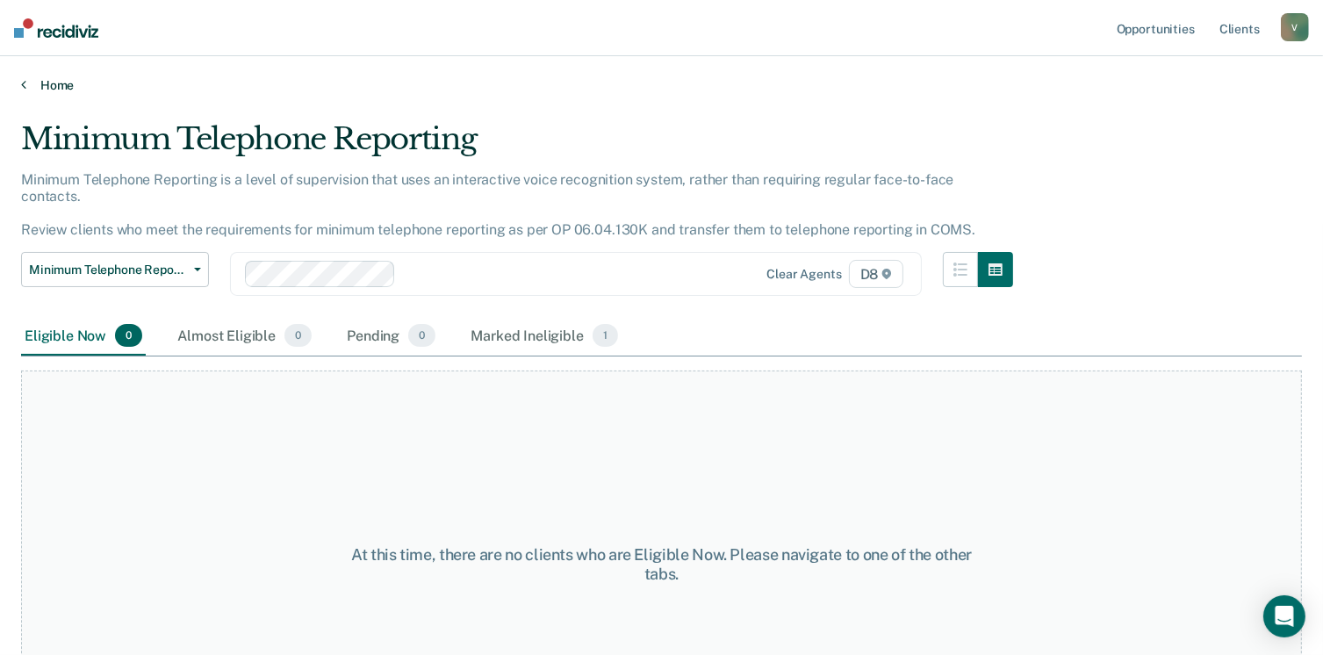
click at [57, 86] on link "Home" at bounding box center [661, 85] width 1281 height 16
